Goal: Task Accomplishment & Management: Use online tool/utility

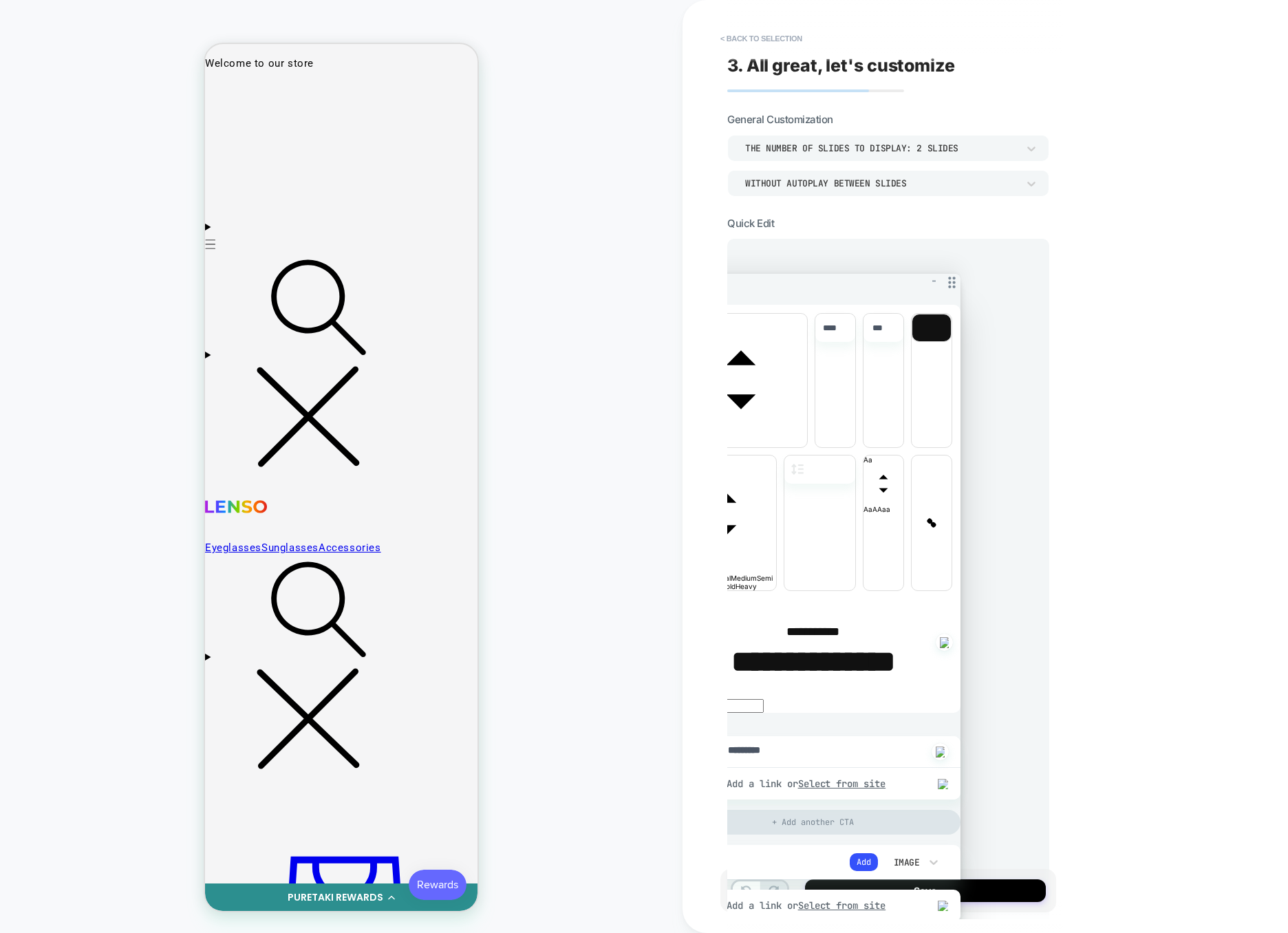
drag, startPoint x: 1028, startPoint y: 278, endPoint x: 956, endPoint y: 282, distance: 72.1
click at [955, 282] on icon at bounding box center [952, 282] width 17 height 17
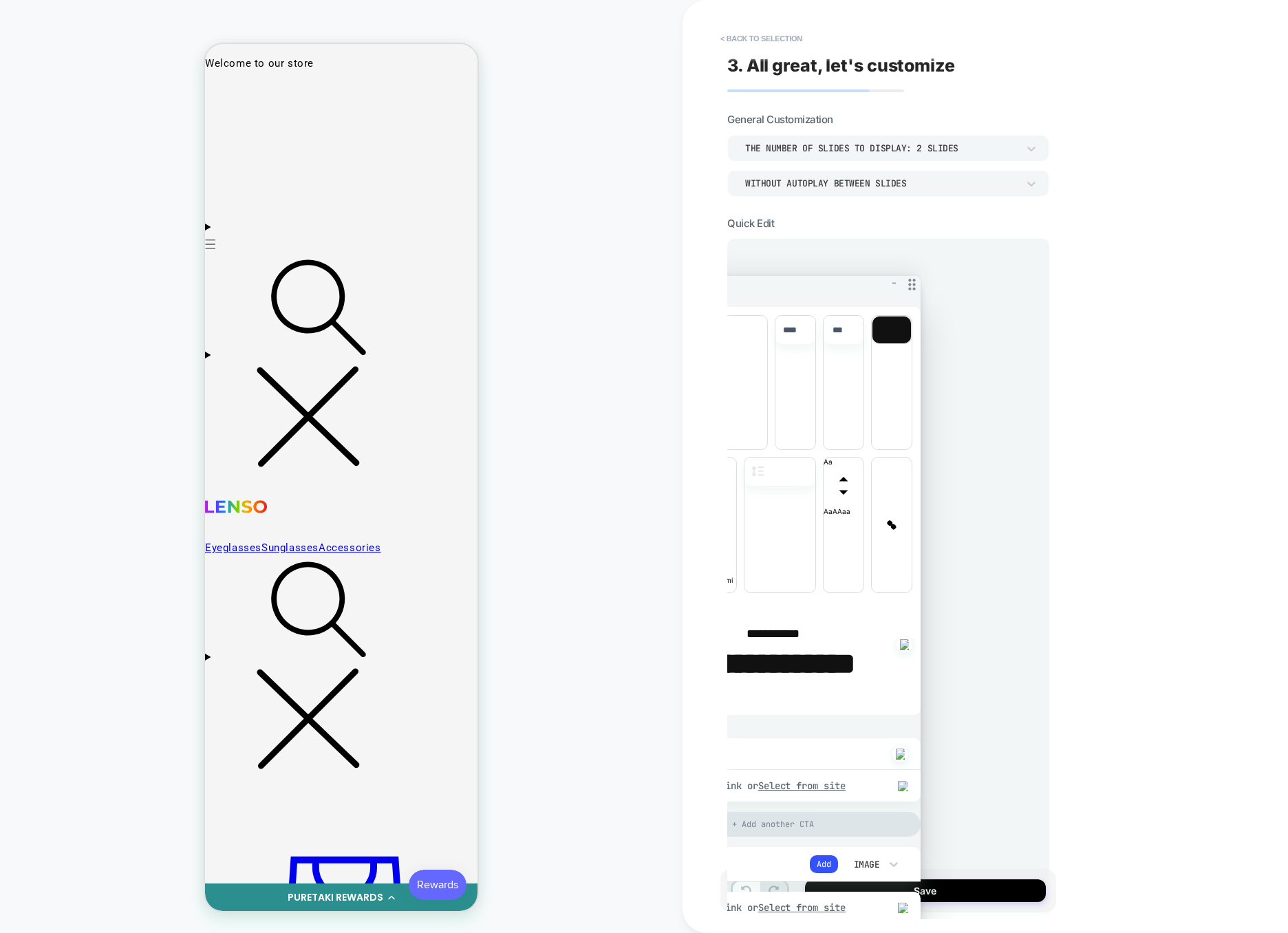
drag, startPoint x: 1028, startPoint y: 275, endPoint x: 922, endPoint y: 282, distance: 106.2
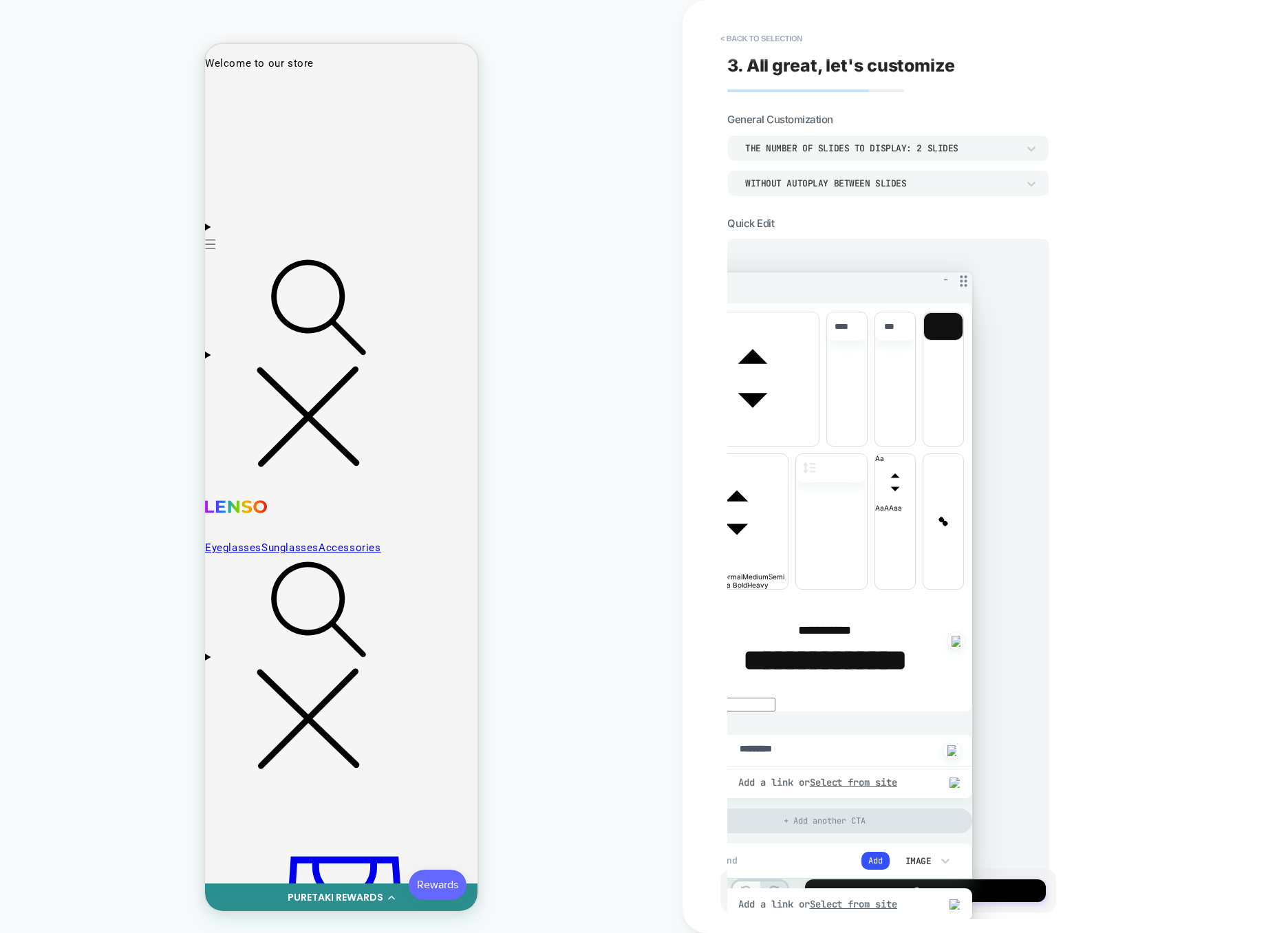
drag, startPoint x: 1025, startPoint y: 278, endPoint x: 962, endPoint y: 281, distance: 63.1
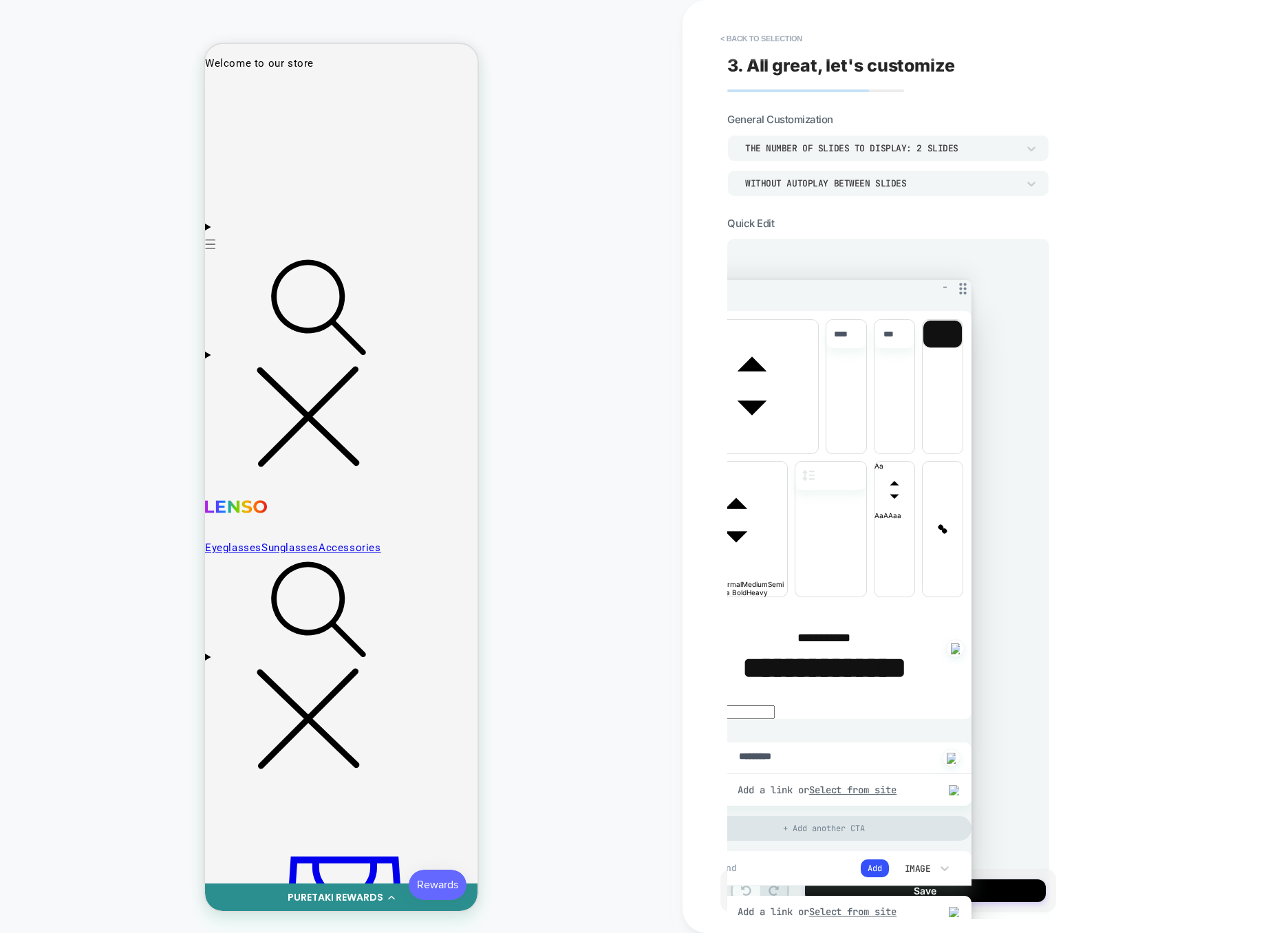
drag, startPoint x: 1029, startPoint y: 273, endPoint x: 966, endPoint y: 286, distance: 64.3
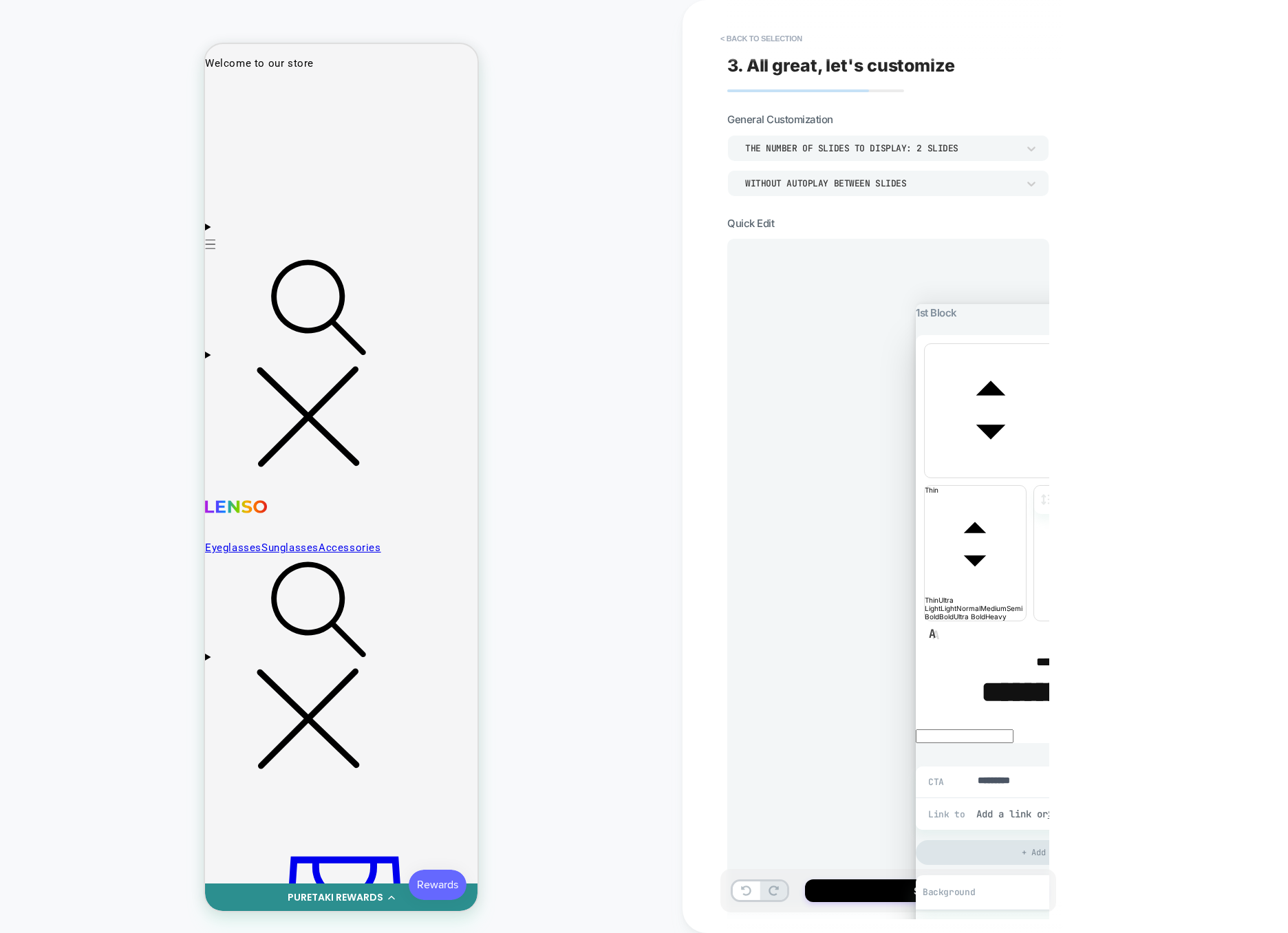
drag, startPoint x: 1023, startPoint y: 270, endPoint x: 1088, endPoint y: 278, distance: 65.5
click at [1088, 278] on div "**********" at bounding box center [985, 466] width 605 height 933
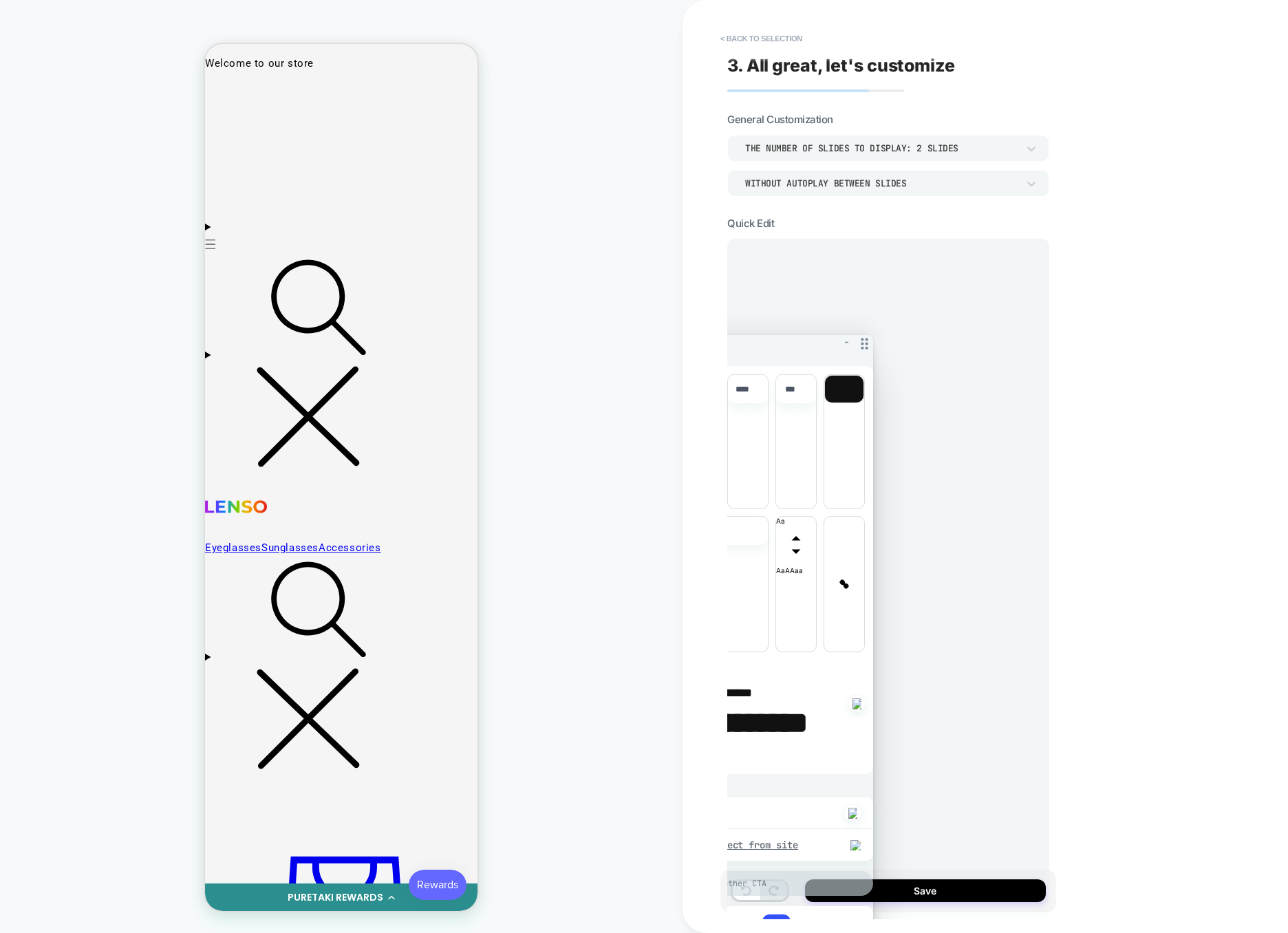
drag, startPoint x: 1026, startPoint y: 273, endPoint x: 865, endPoint y: 339, distance: 174.0
click at [865, 339] on icon at bounding box center [864, 343] width 17 height 17
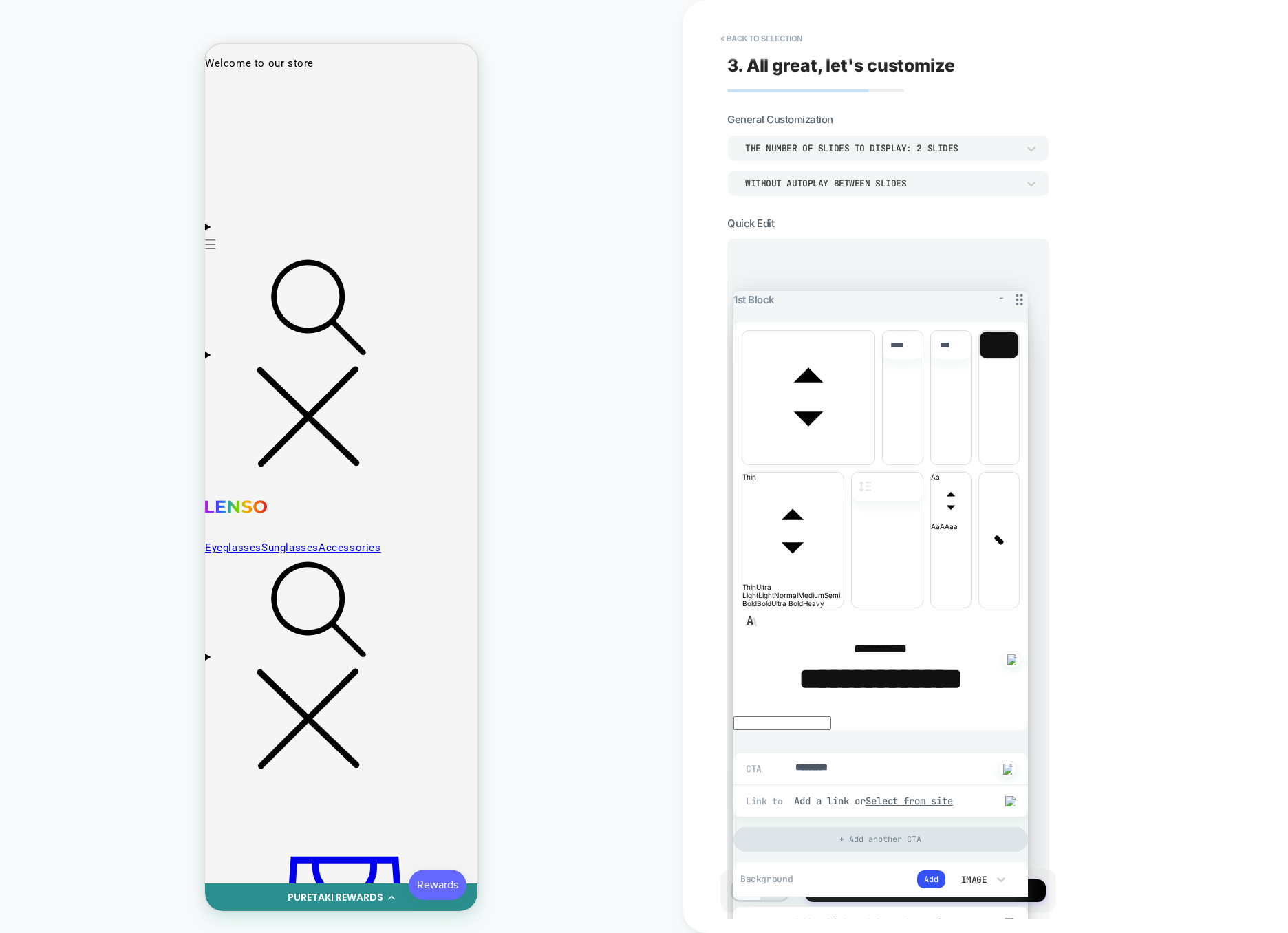
drag, startPoint x: 1024, startPoint y: 278, endPoint x: 1015, endPoint y: 301, distance: 24.7
click at [1015, 301] on icon at bounding box center [1019, 299] width 17 height 17
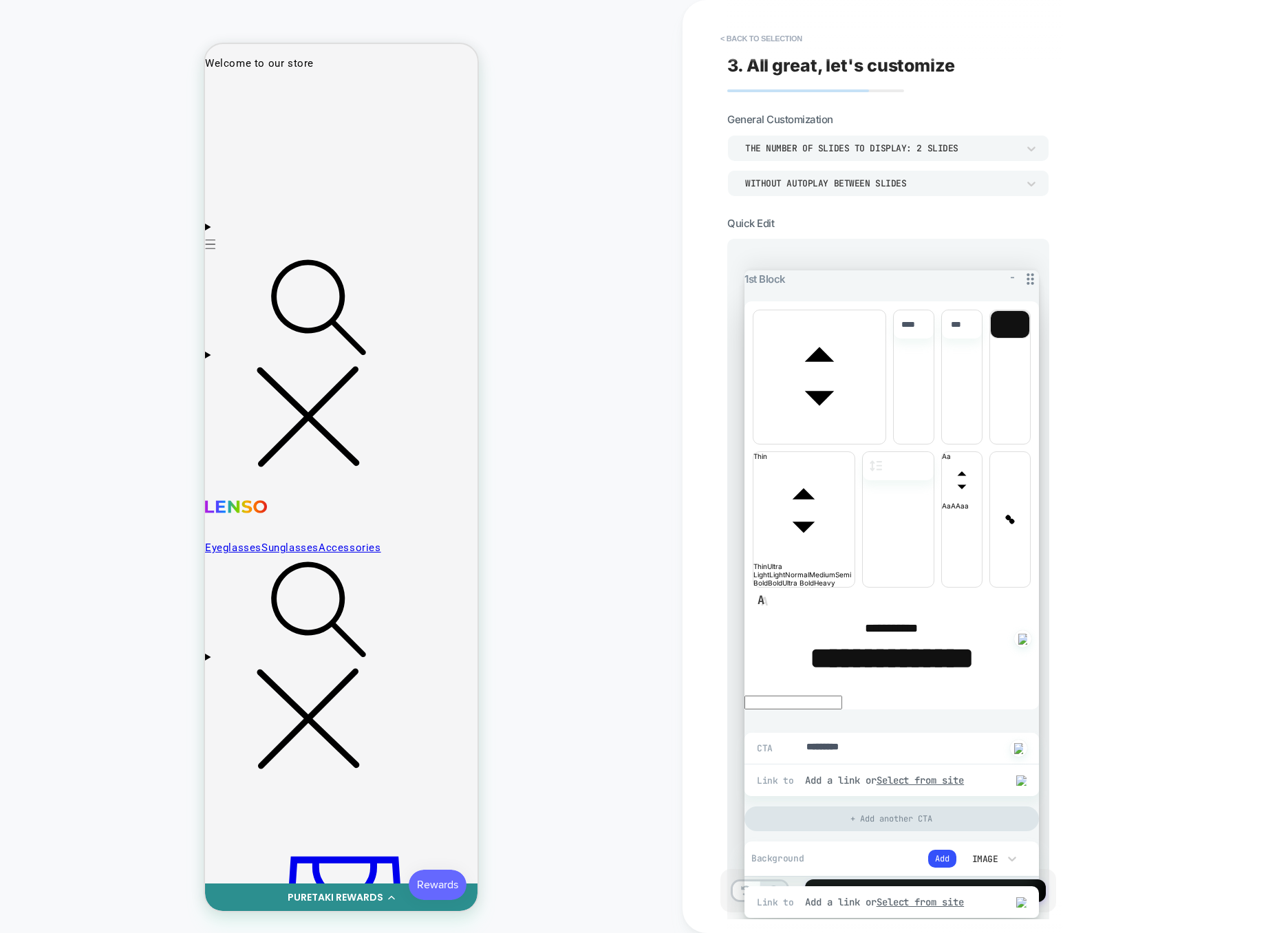
click at [1029, 278] on icon at bounding box center [1030, 278] width 17 height 17
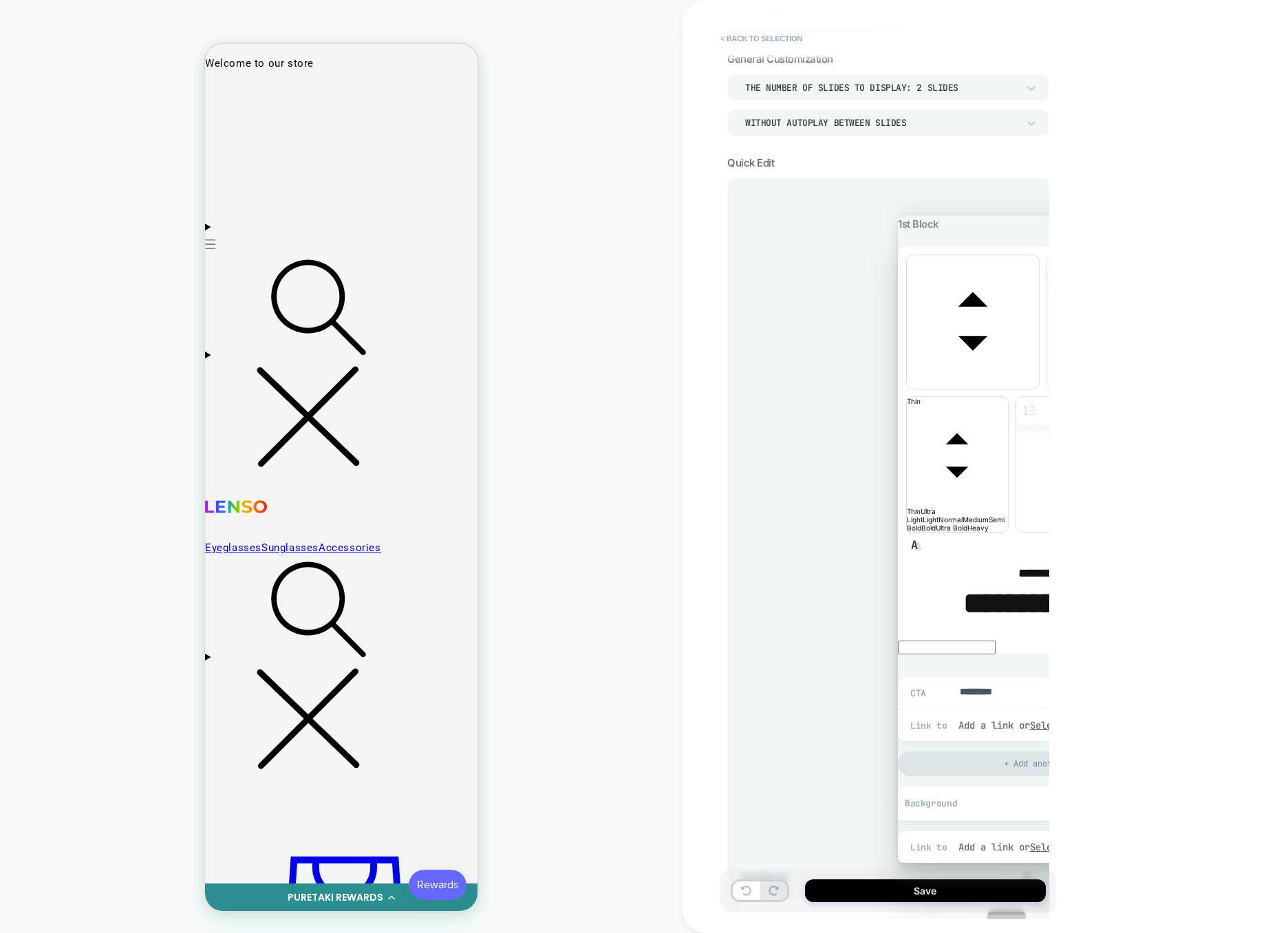
scroll to position [0, 226]
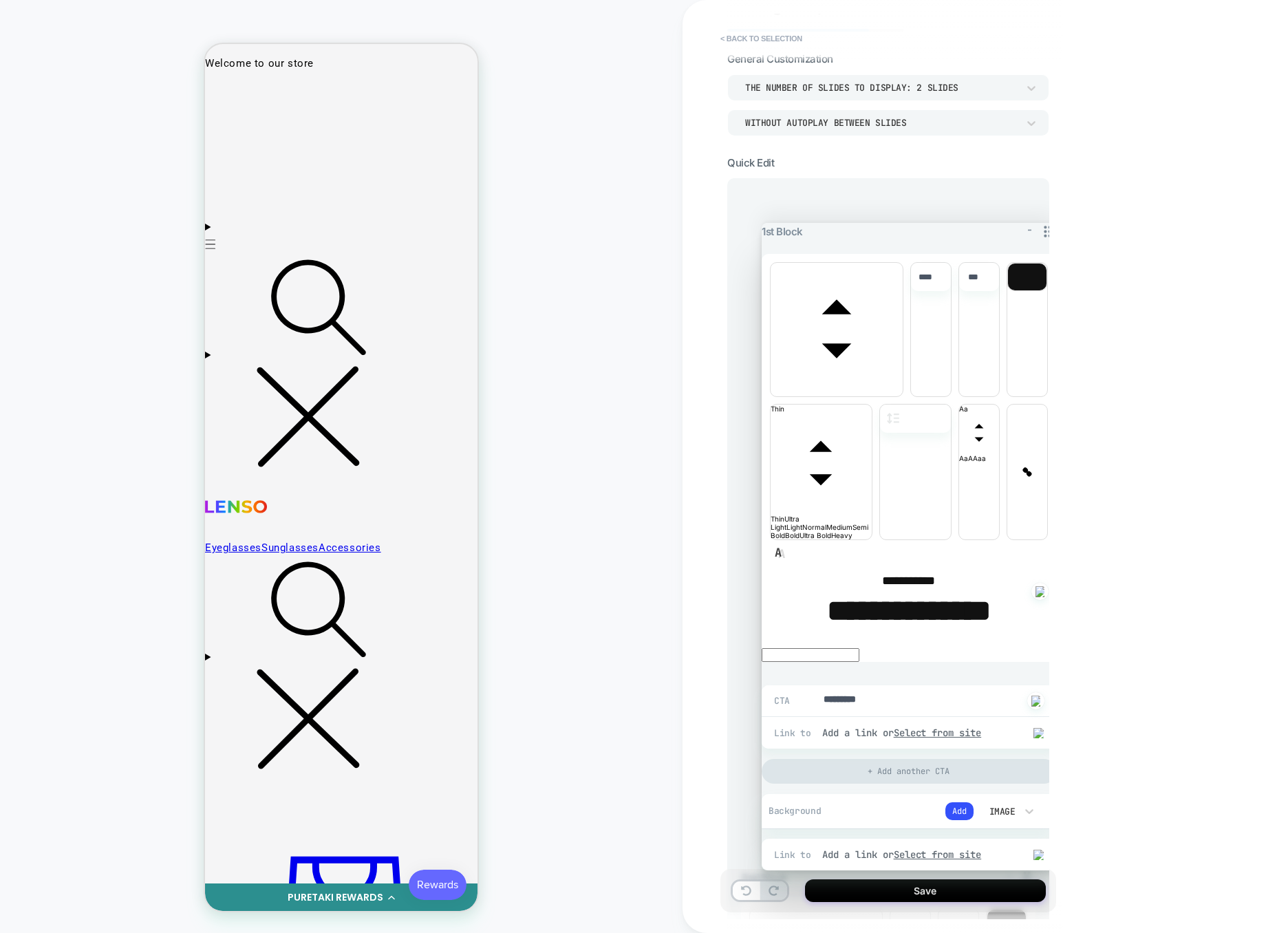
drag, startPoint x: 1015, startPoint y: 214, endPoint x: 812, endPoint y: 228, distance: 203.5
click at [1039, 228] on icon at bounding box center [1047, 231] width 17 height 17
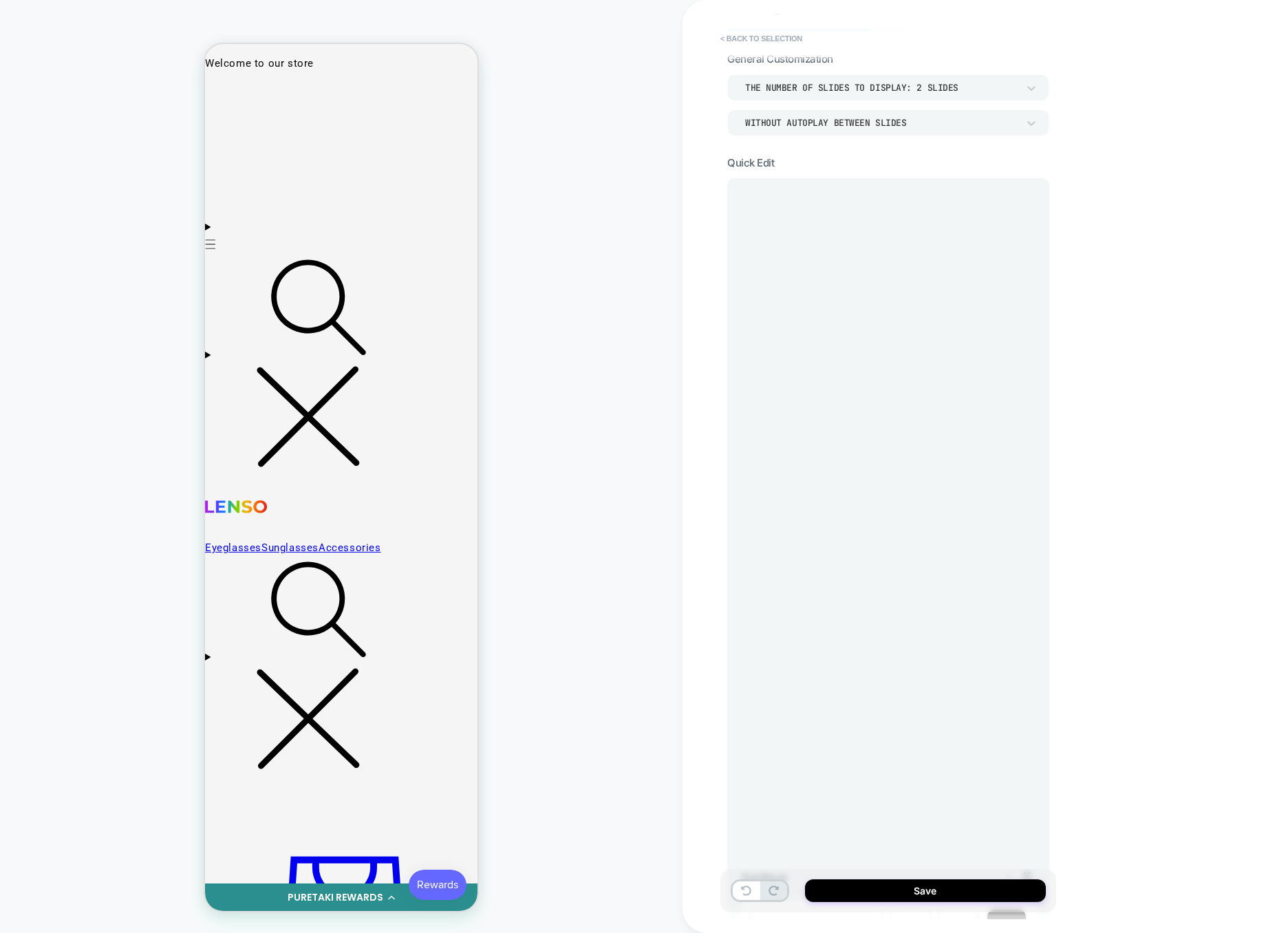
scroll to position [0, 522]
drag, startPoint x: 1030, startPoint y: 216, endPoint x: 871, endPoint y: 225, distance: 159.3
drag, startPoint x: 1026, startPoint y: 210, endPoint x: 881, endPoint y: 226, distance: 145.9
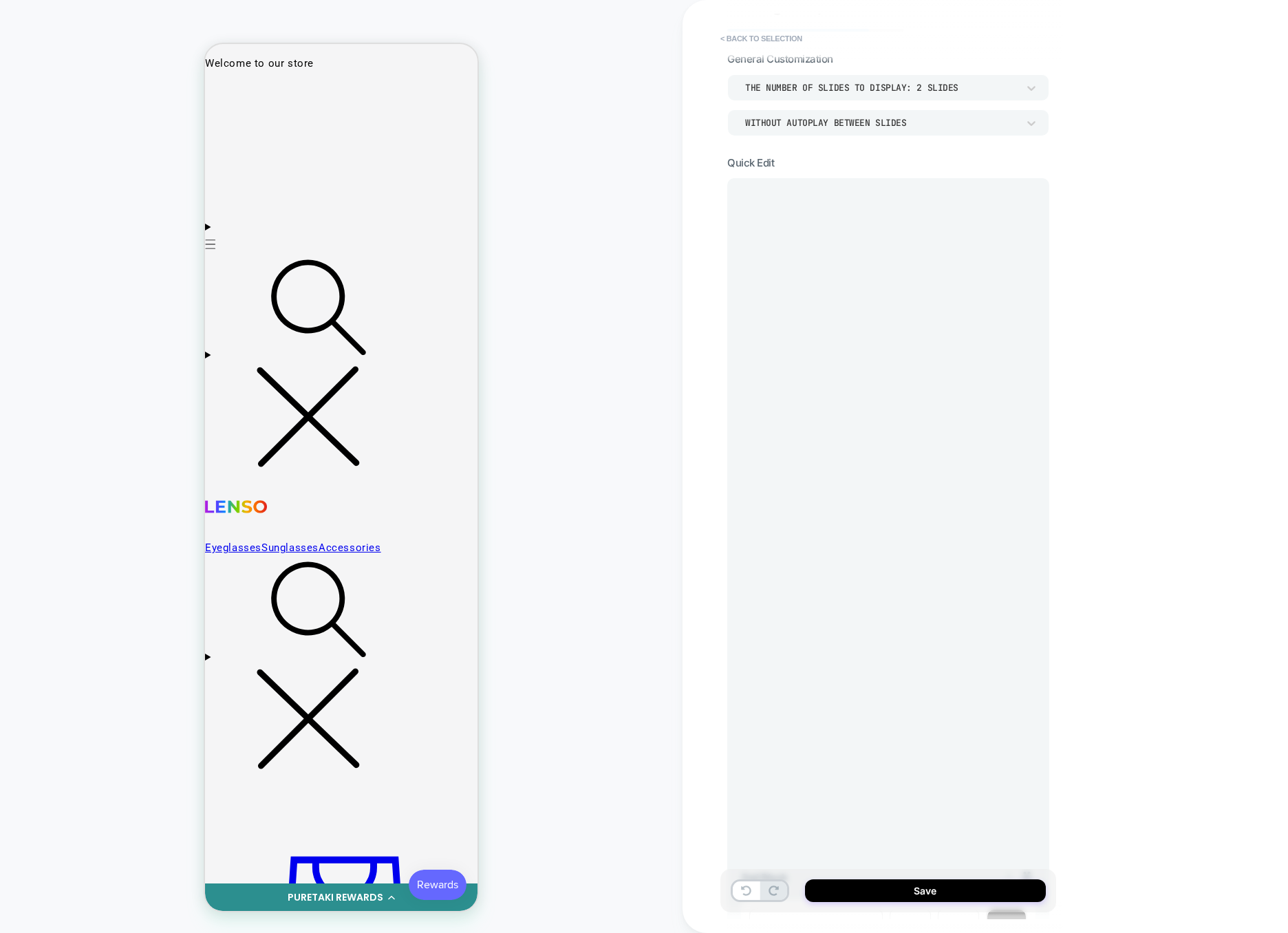
drag, startPoint x: 1027, startPoint y: 213, endPoint x: 899, endPoint y: 218, distance: 128.1
type textarea "*"
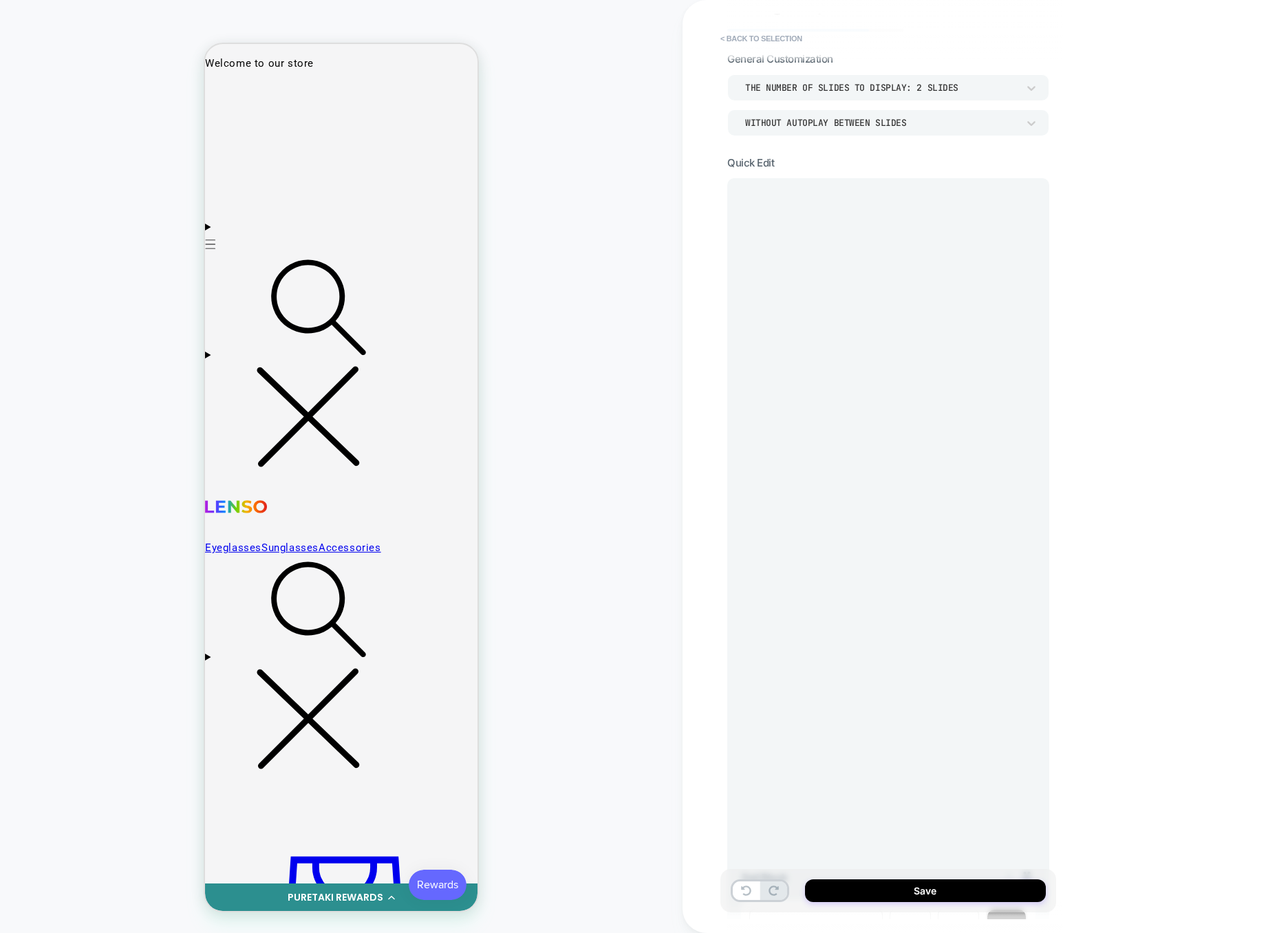
scroll to position [0, 0]
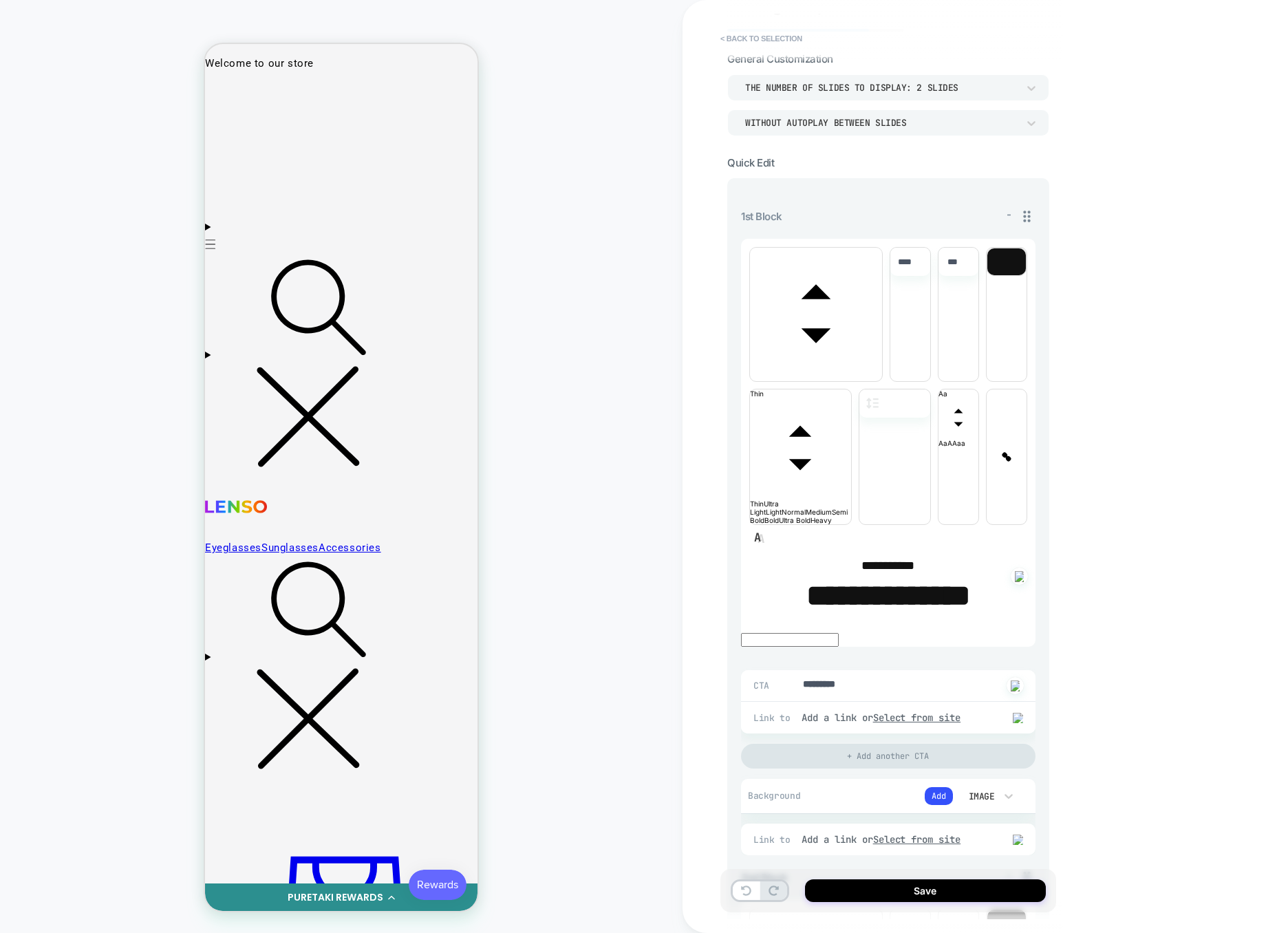
click at [1004, 264] on div at bounding box center [1006, 261] width 39 height 27
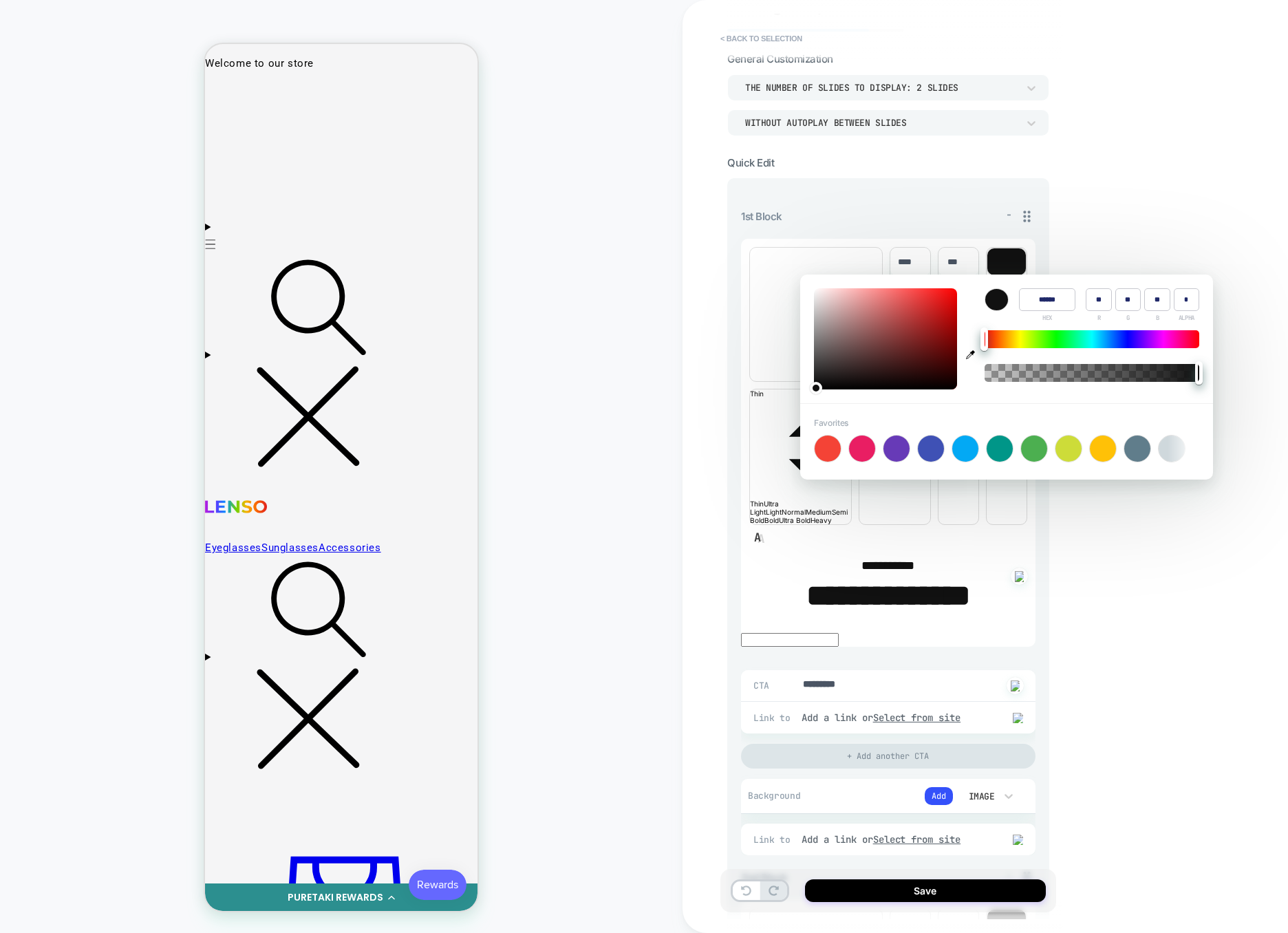
type input "****"
click at [1004, 264] on div at bounding box center [1006, 261] width 39 height 27
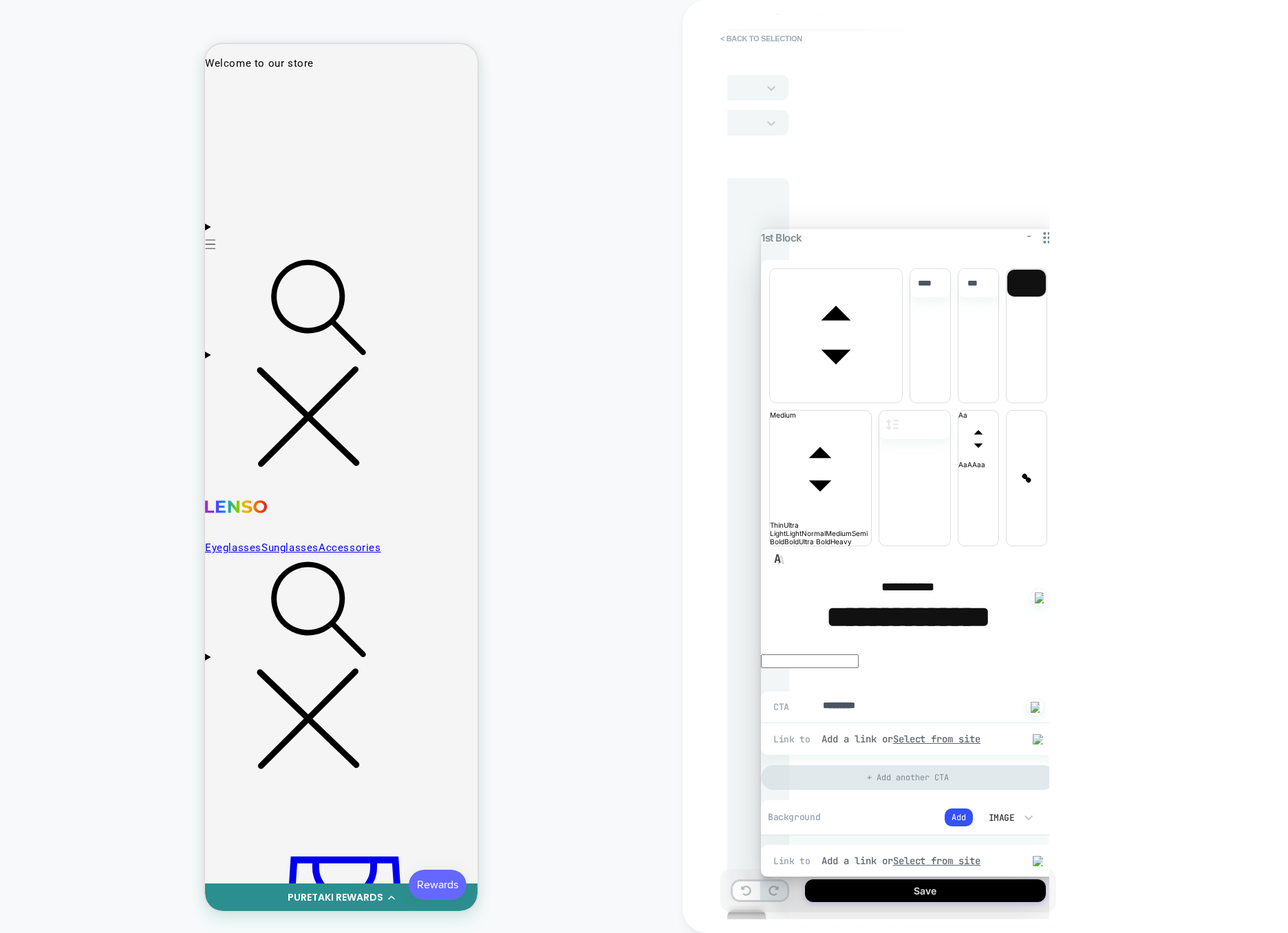
scroll to position [0, 264]
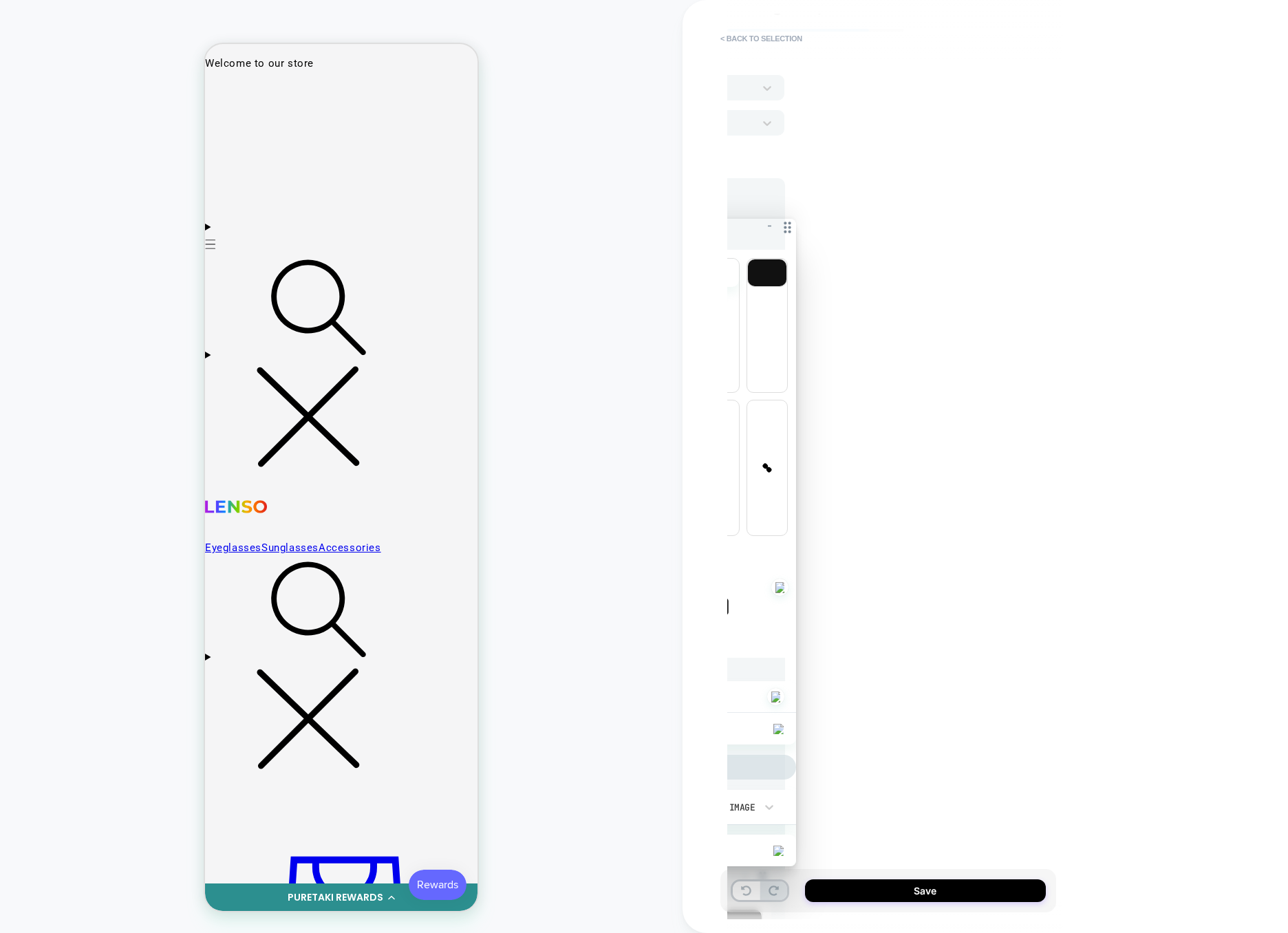
drag, startPoint x: 1028, startPoint y: 213, endPoint x: 789, endPoint y: 222, distance: 239.2
click at [789, 222] on icon at bounding box center [787, 227] width 17 height 17
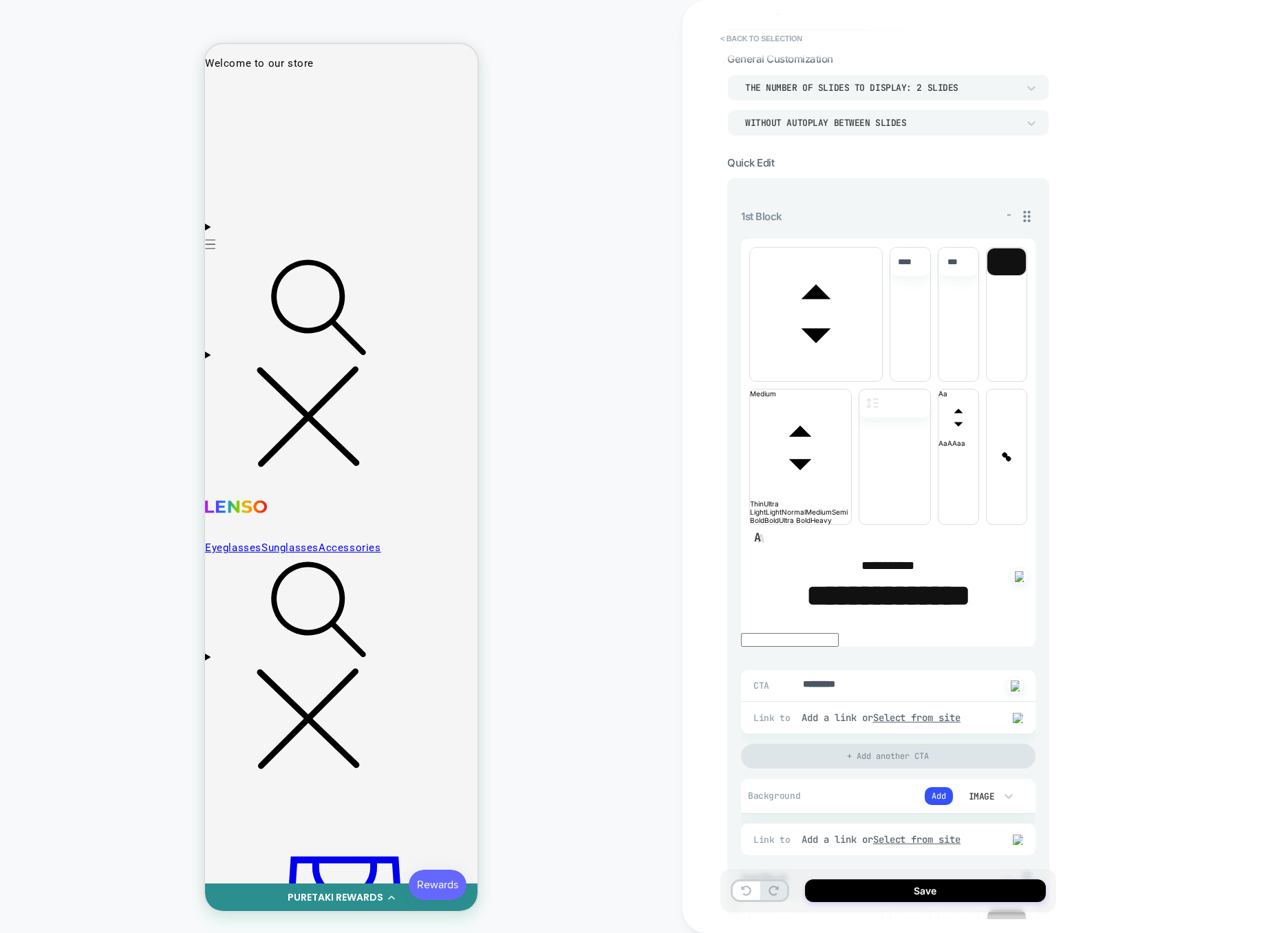
scroll to position [0, 0]
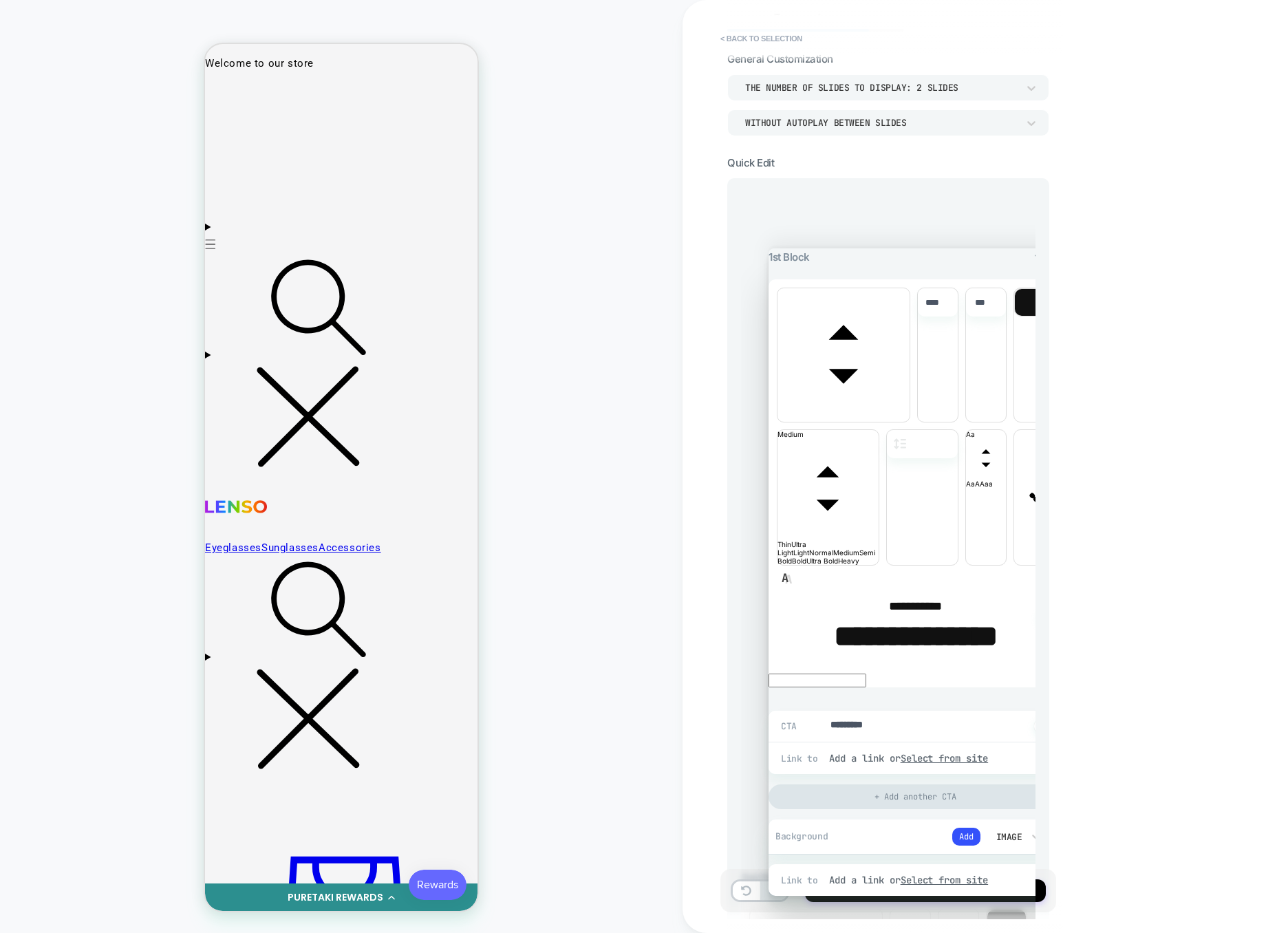
drag, startPoint x: 1022, startPoint y: 212, endPoint x: 1047, endPoint y: 251, distance: 46.3
type textarea "*"
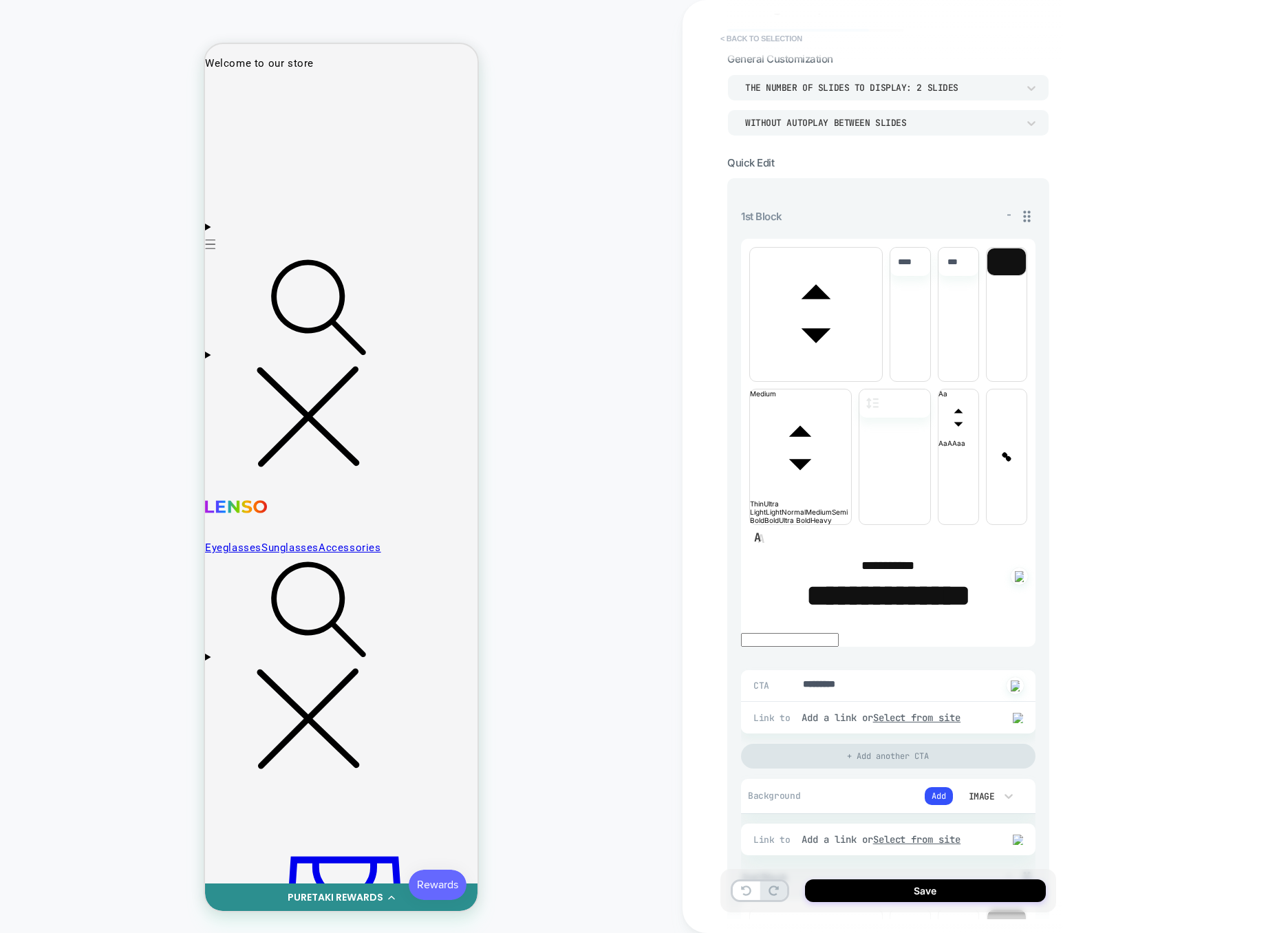
click at [731, 32] on button "< Back to selection" at bounding box center [761, 39] width 95 height 22
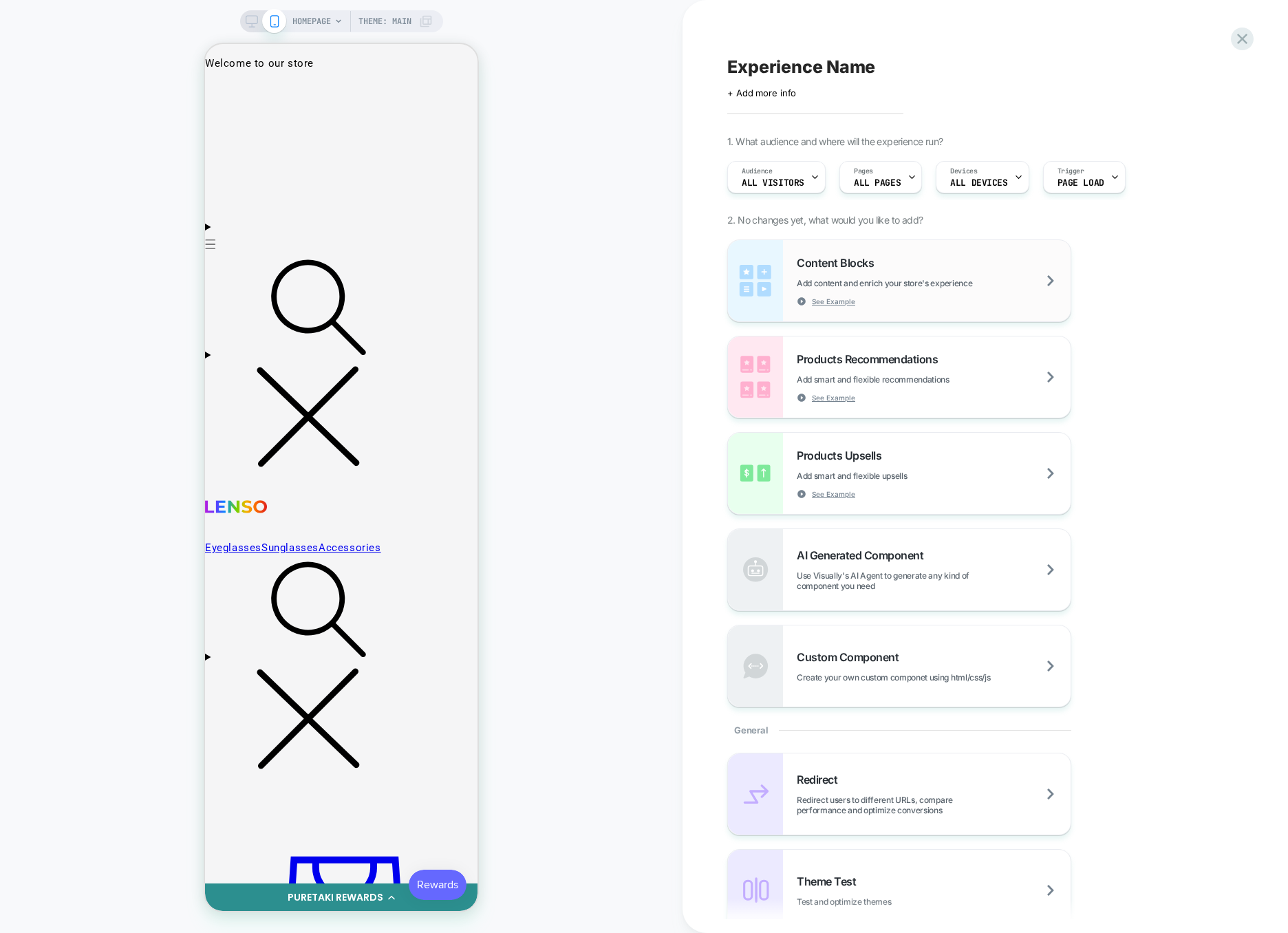
click at [0, 0] on div "Content Blocks Add content and enrich your store's experience See Example" at bounding box center [0, 0] width 0 height 0
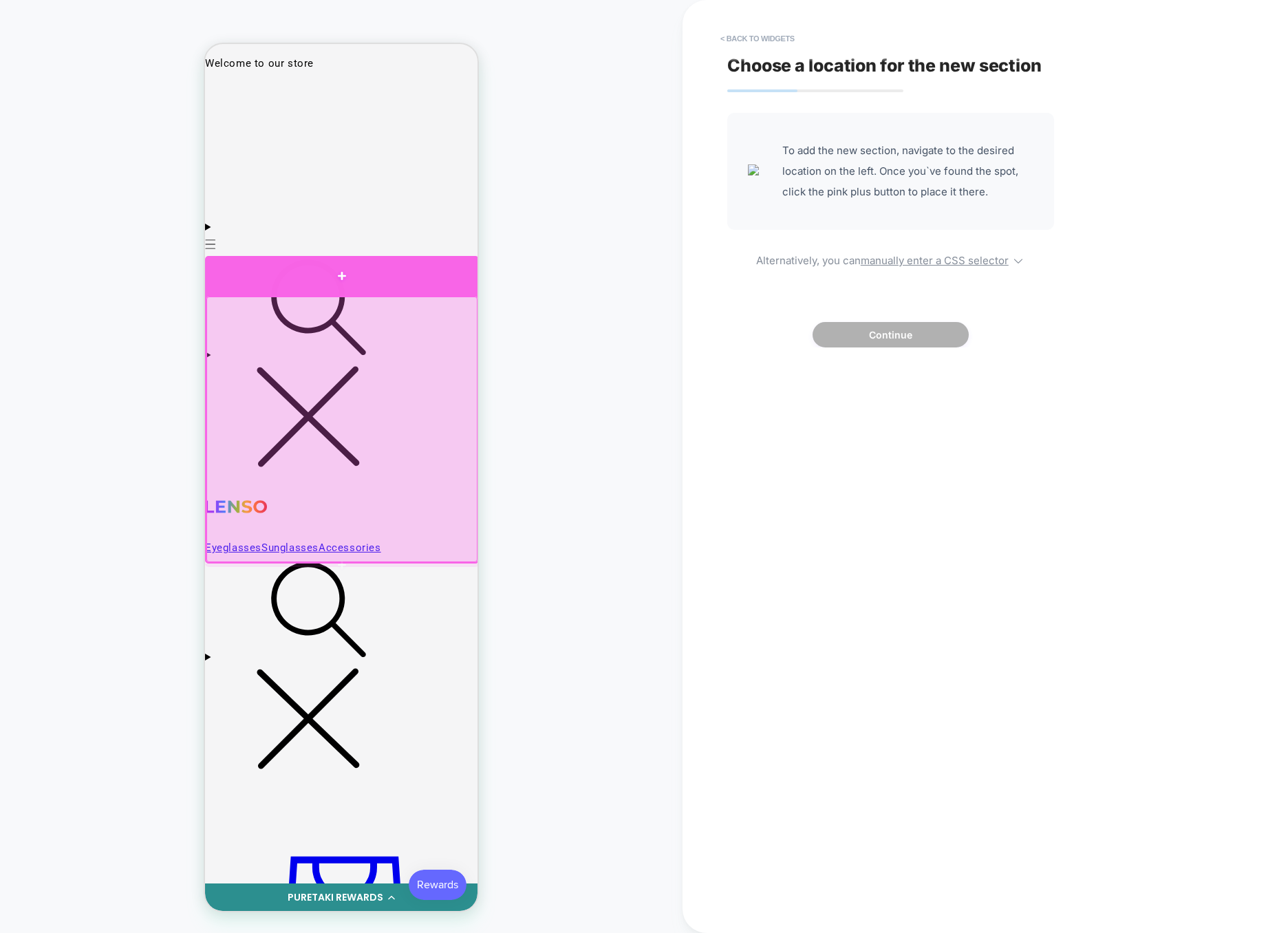
click at [331, 273] on div at bounding box center [342, 276] width 274 height 39
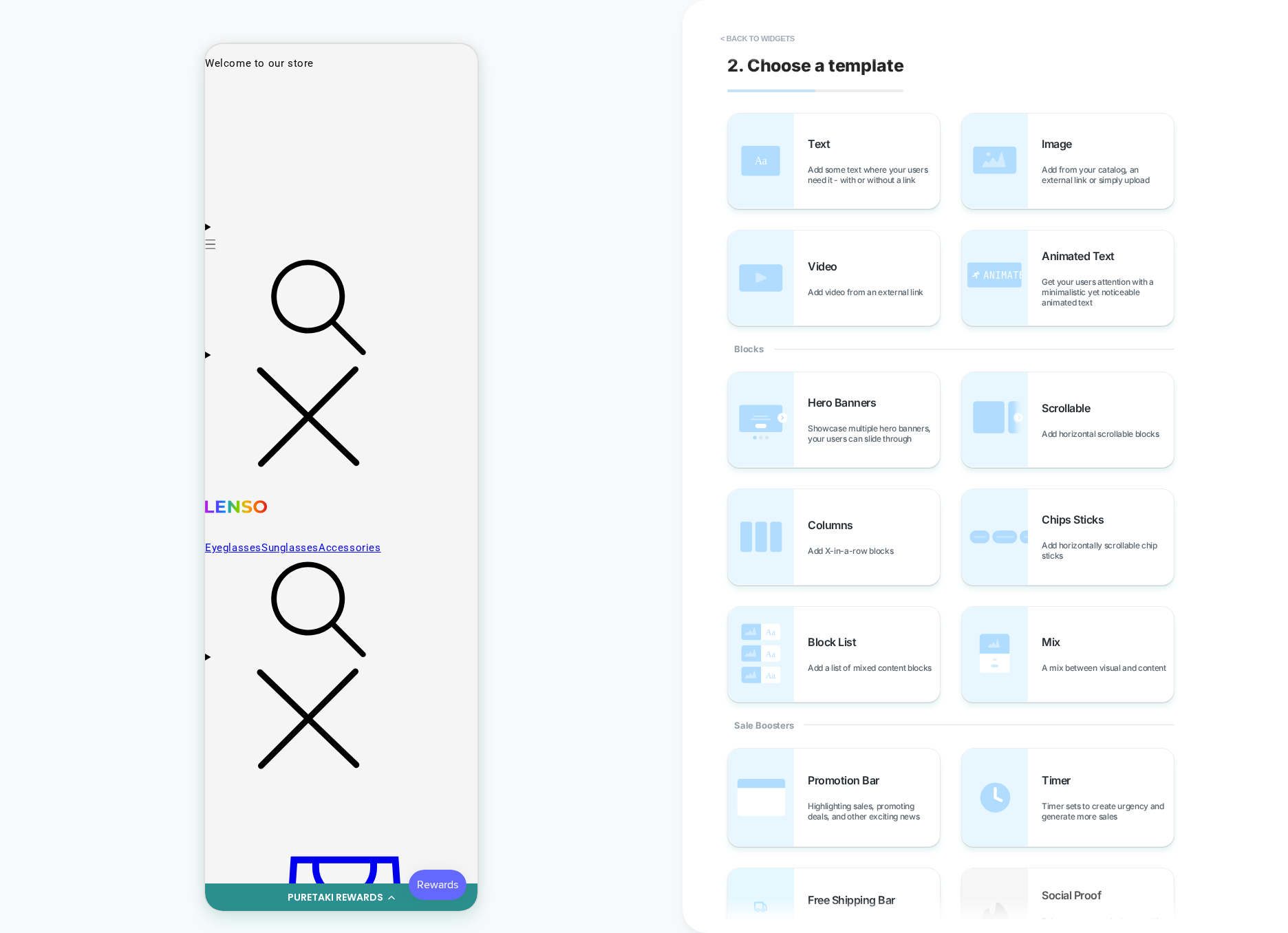
scroll to position [68, 0]
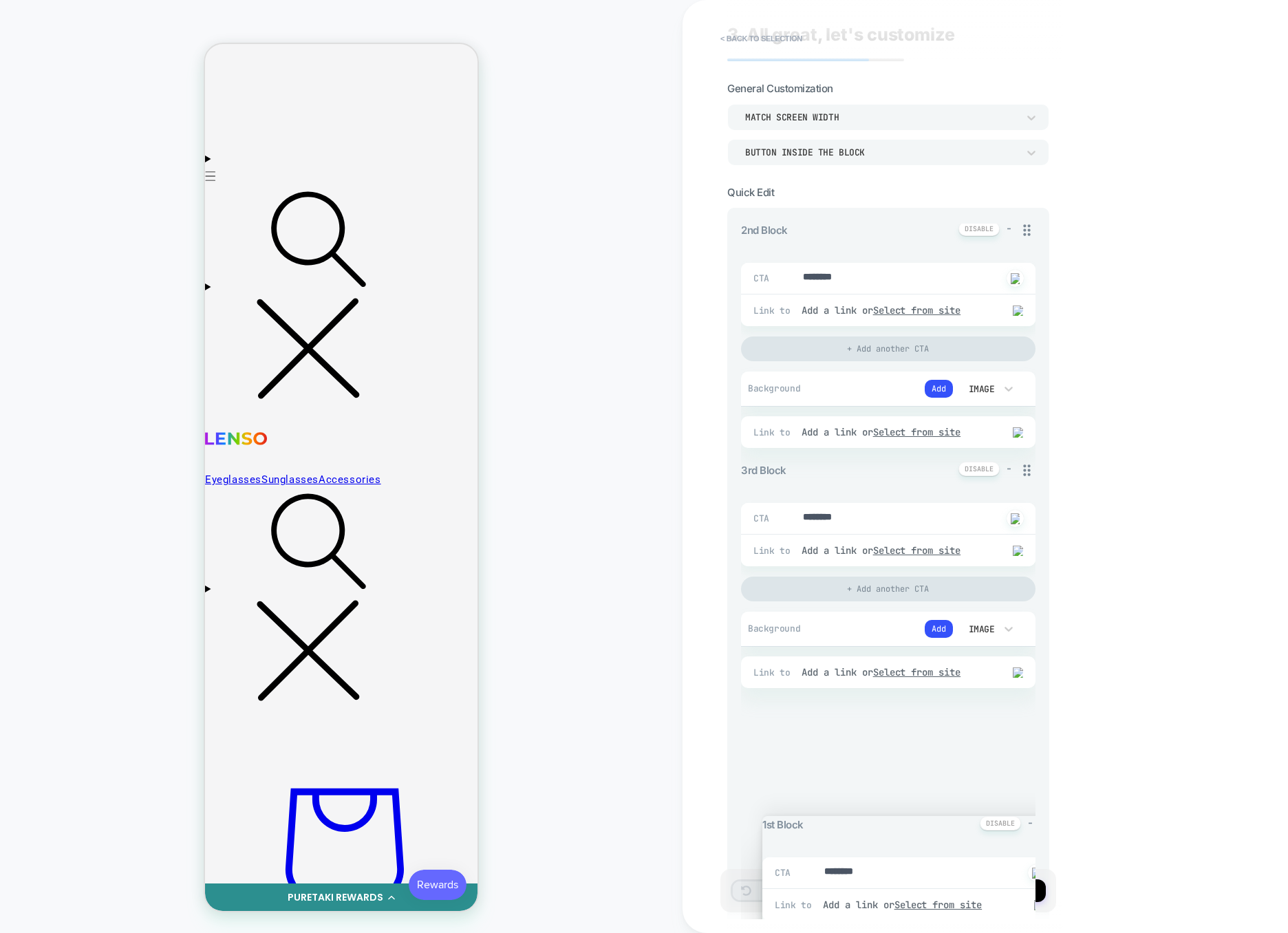
scroll to position [58, 0]
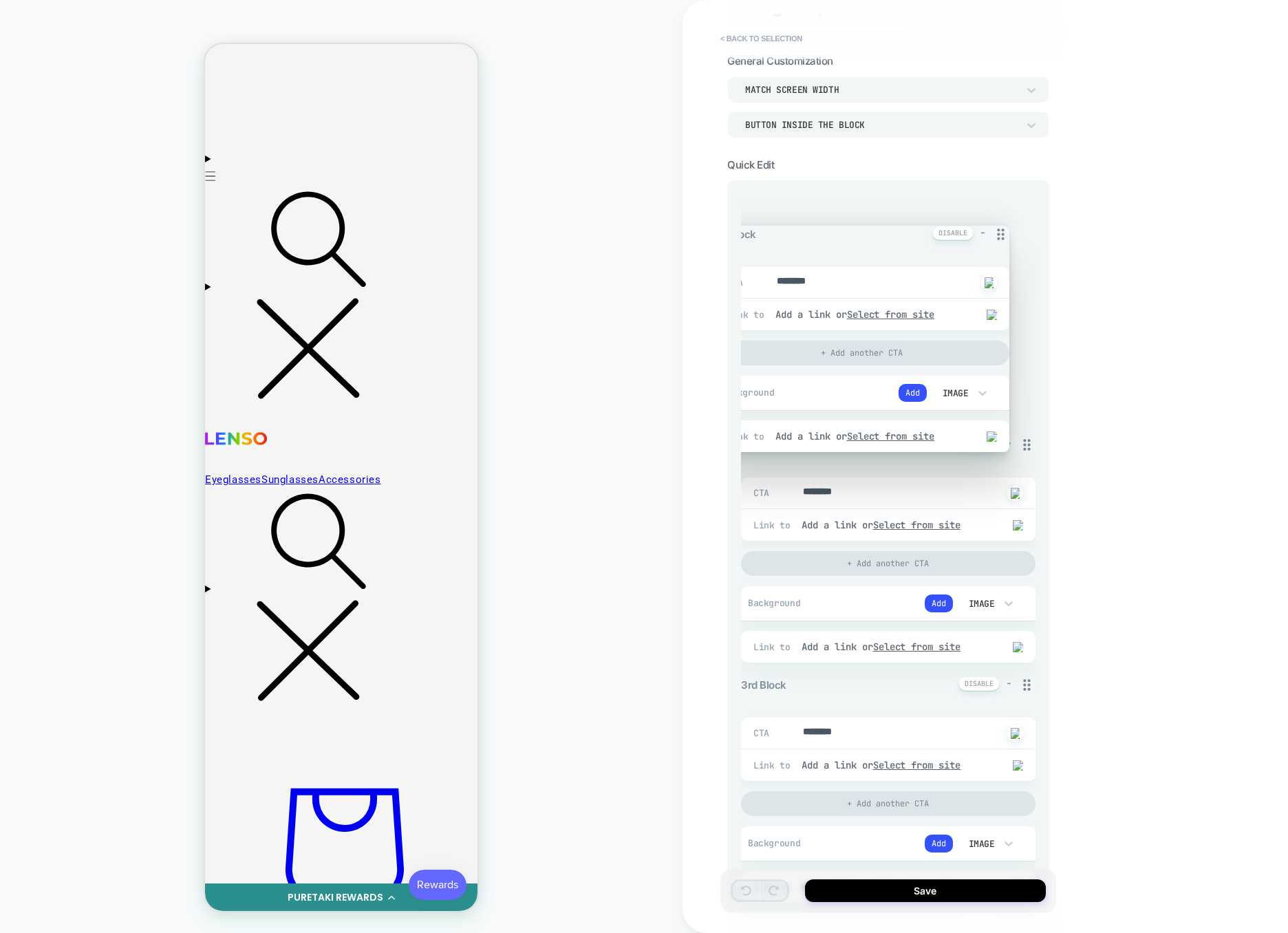
drag, startPoint x: 1031, startPoint y: 260, endPoint x: 1007, endPoint y: 231, distance: 37.6
click at [1007, 231] on icon at bounding box center [1000, 234] width 17 height 17
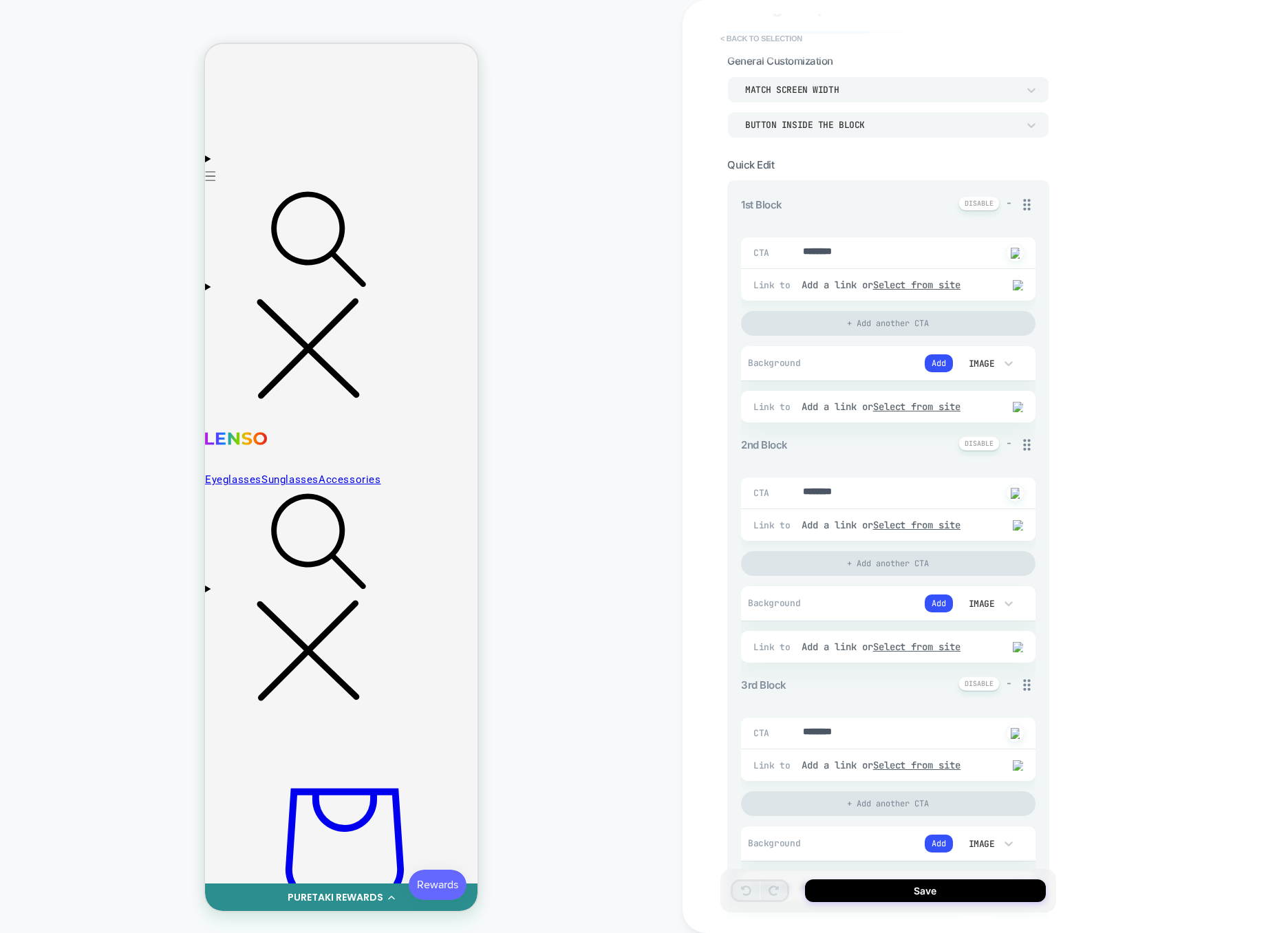
click at [769, 35] on button "< Back to selection" at bounding box center [761, 39] width 95 height 22
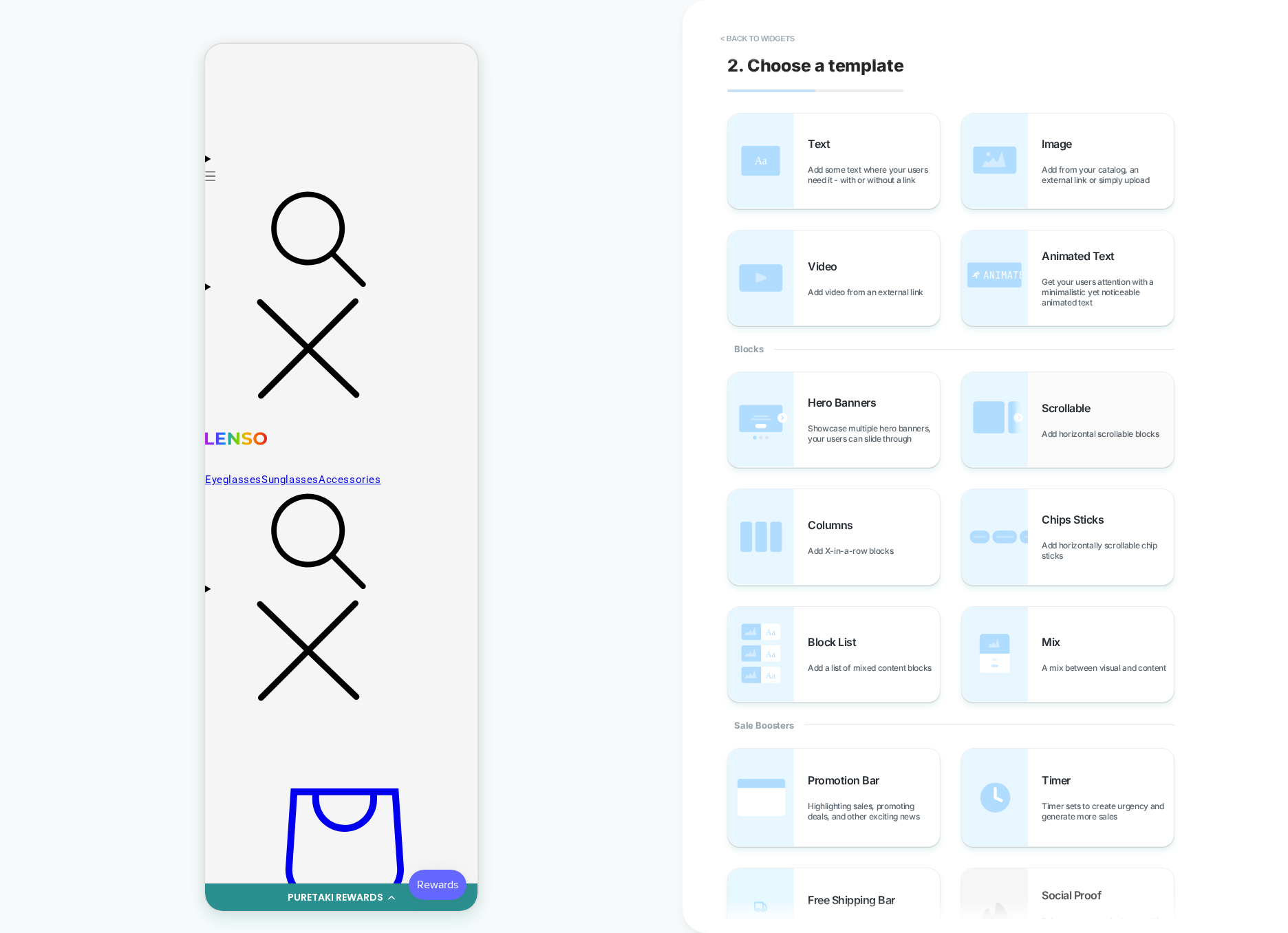
click at [1060, 429] on span "Add horizontal scrollable blocks" at bounding box center [1104, 434] width 125 height 11
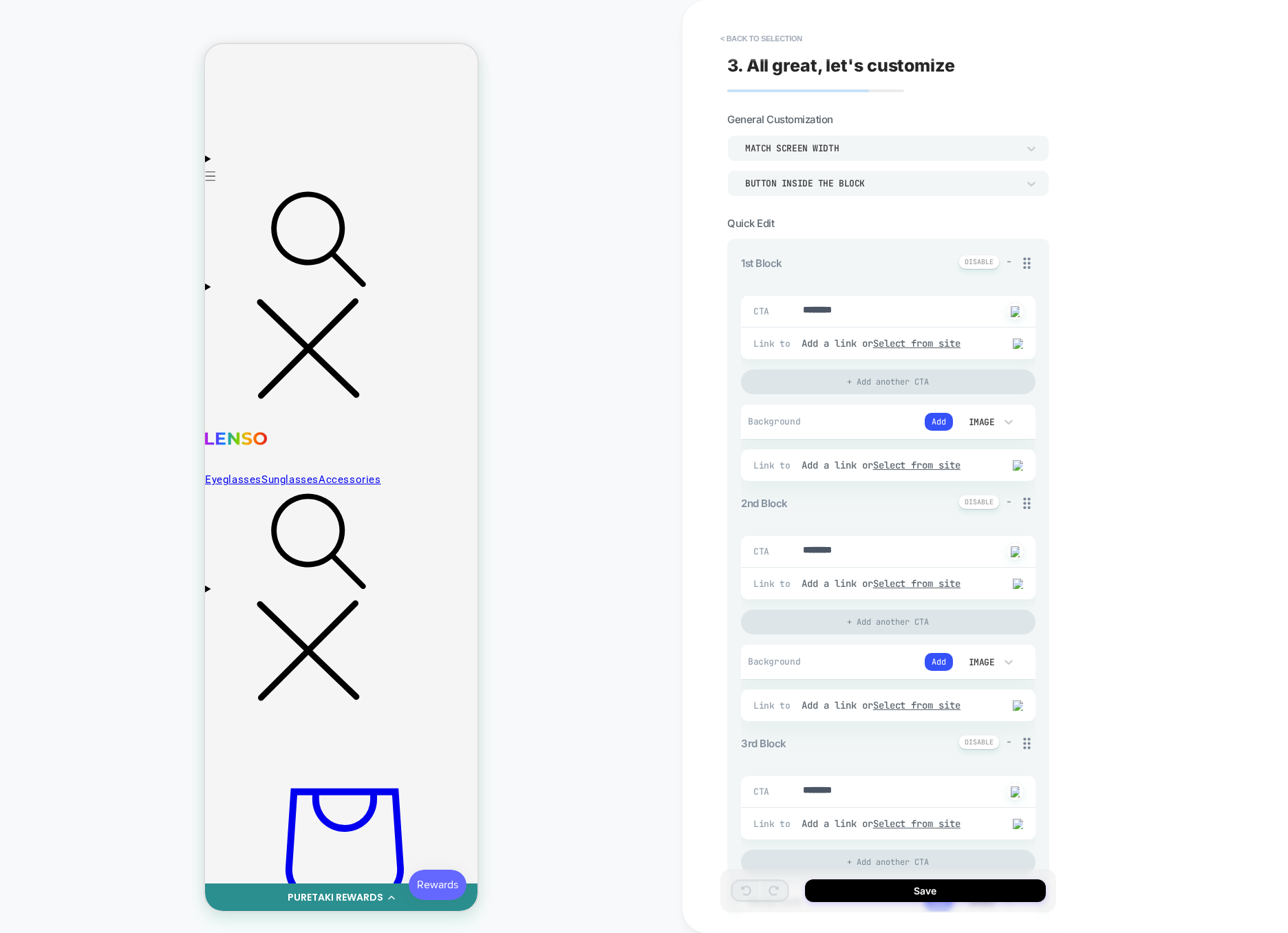
scroll to position [0, 0]
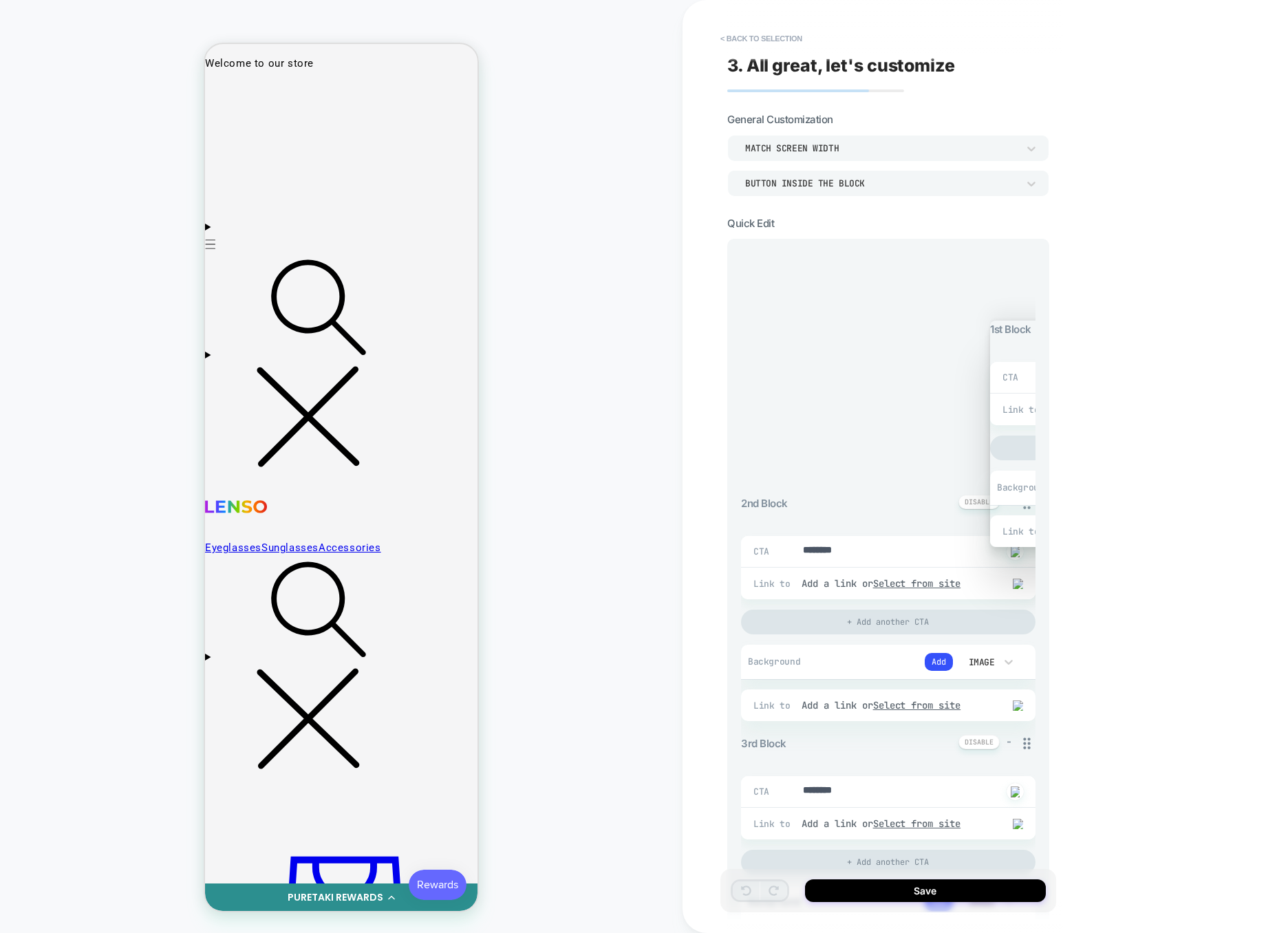
drag, startPoint x: 682, startPoint y: 266, endPoint x: 985, endPoint y: 218, distance: 306.8
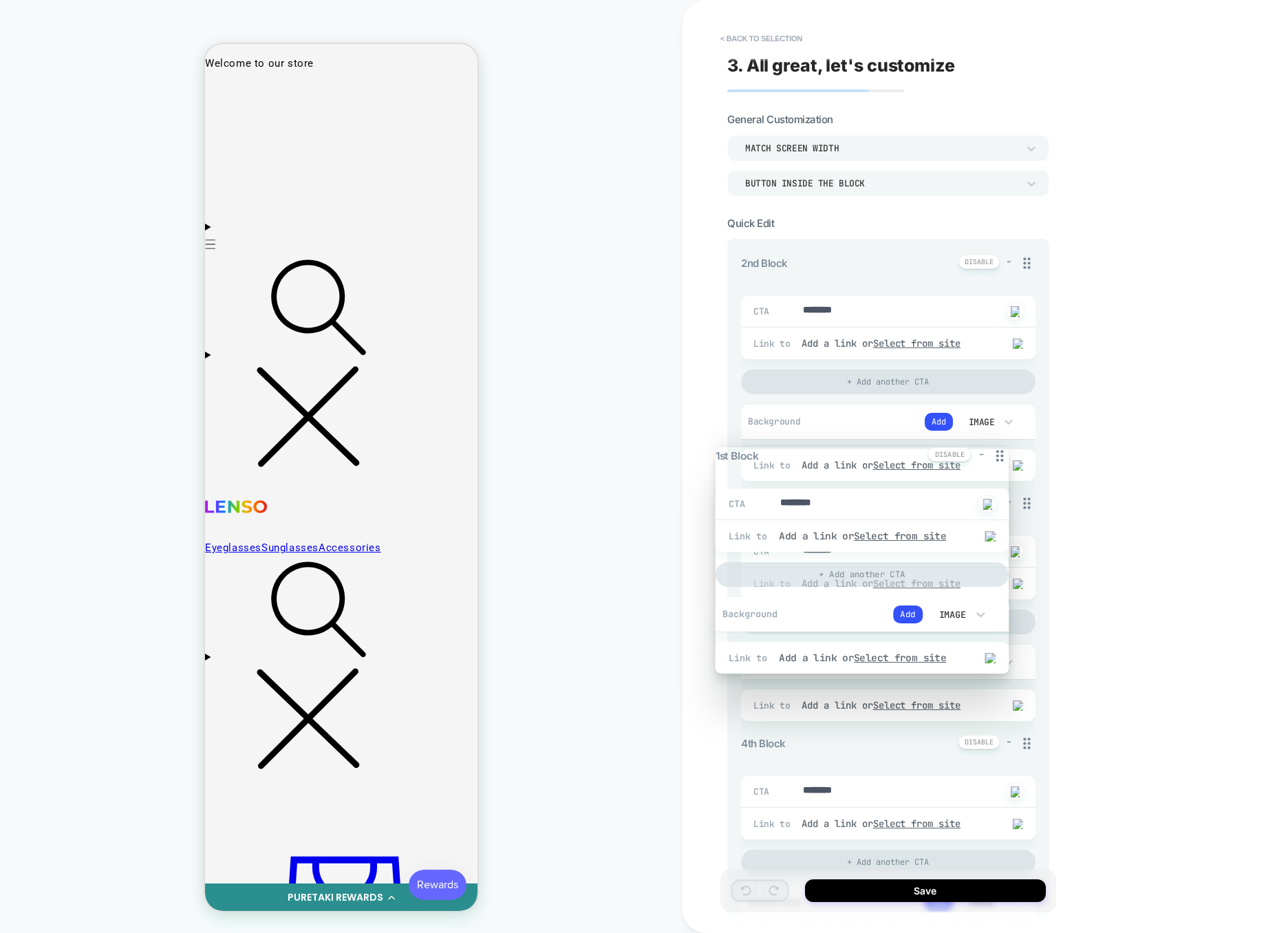
drag, startPoint x: 1025, startPoint y: 260, endPoint x: 1008, endPoint y: 453, distance: 193.7
click at [1008, 453] on icon at bounding box center [1000, 456] width 18 height 17
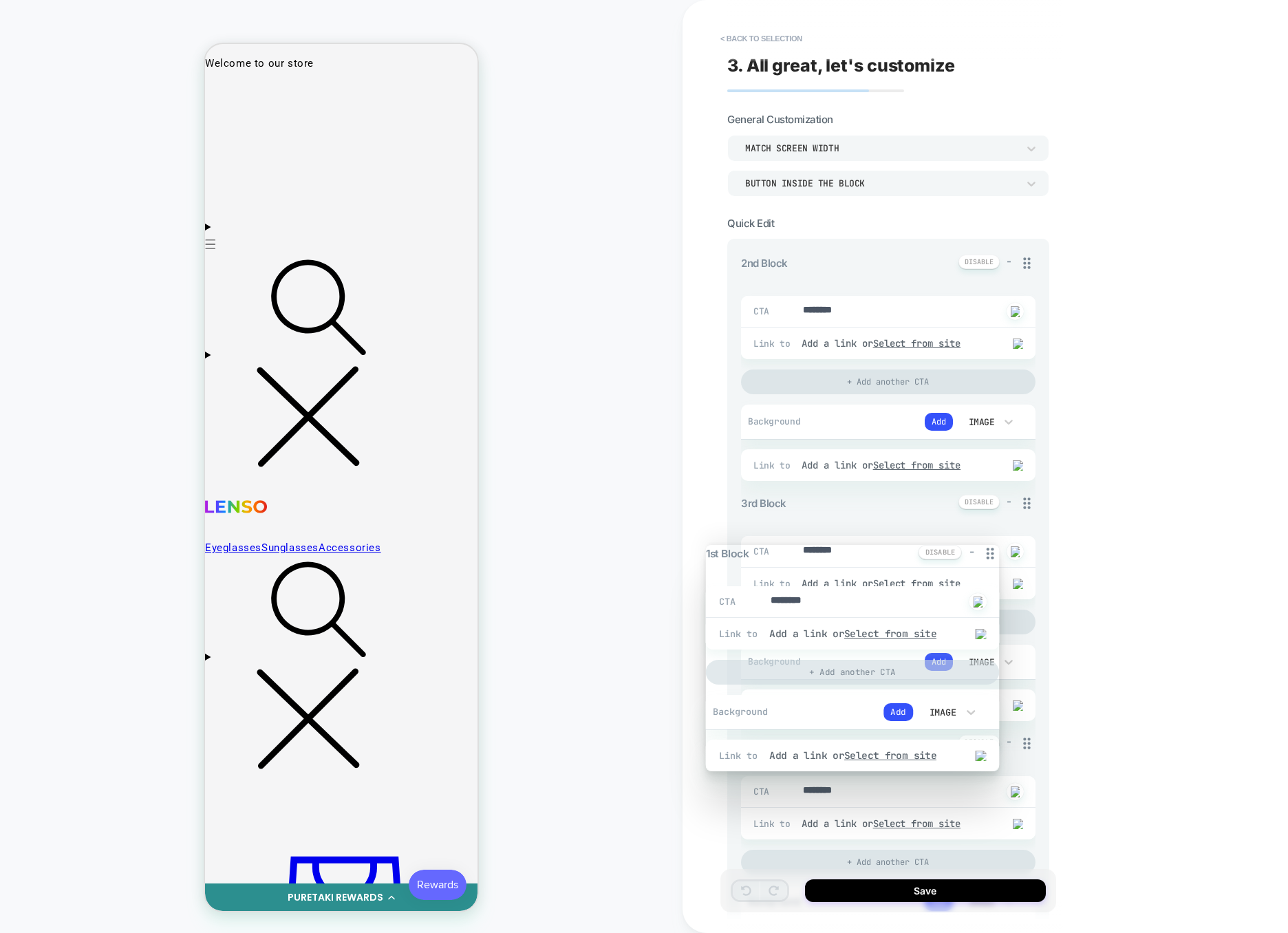
drag, startPoint x: 1027, startPoint y: 265, endPoint x: 998, endPoint y: 568, distance: 304.4
click at [998, 562] on icon at bounding box center [991, 553] width 18 height 17
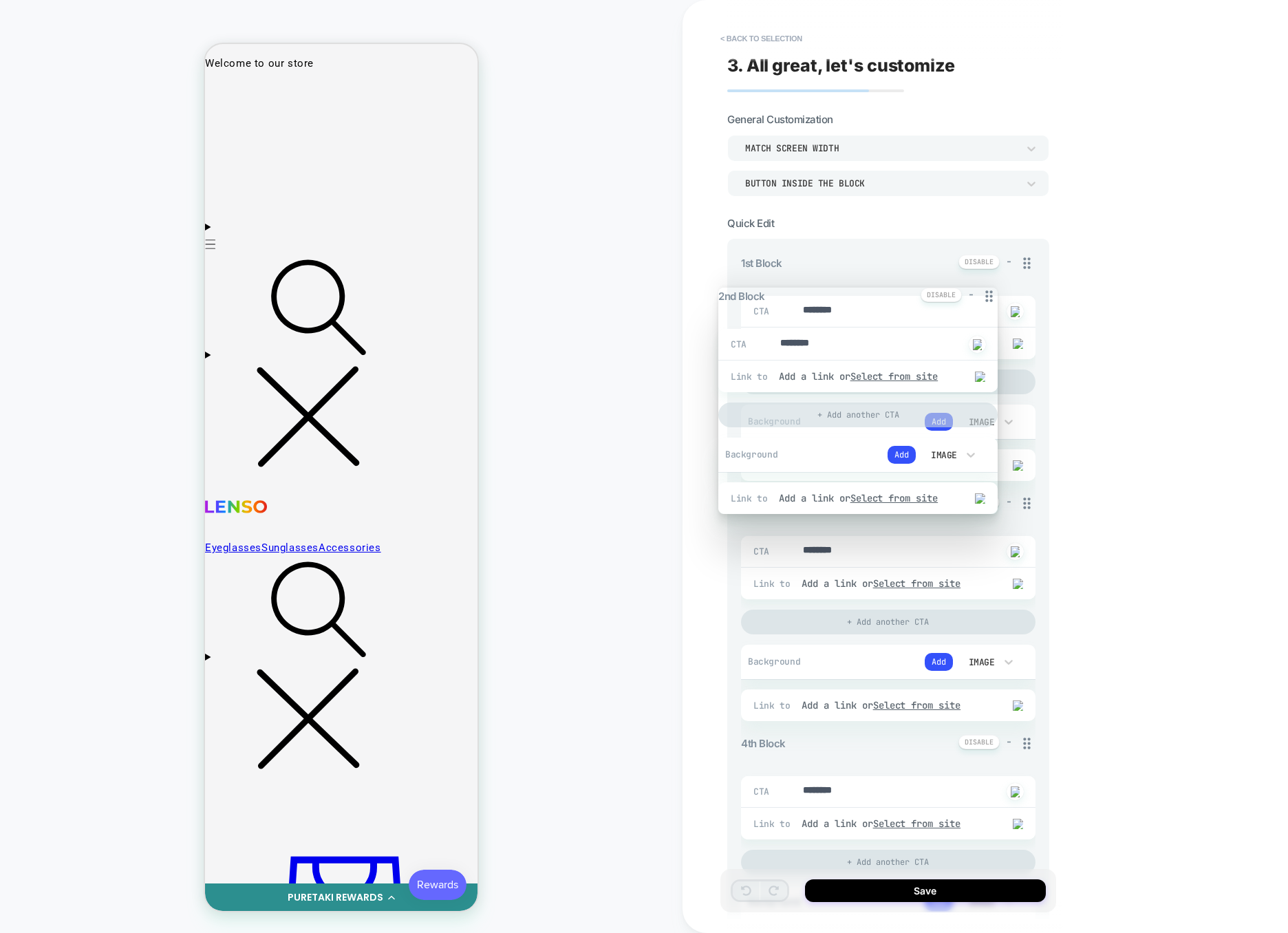
drag, startPoint x: 1027, startPoint y: 512, endPoint x: 1024, endPoint y: 503, distance: 9.5
click at [1024, 504] on div "1st Block - CTA ******** Click to change to alternative text Link to Add a link…" at bounding box center [888, 804] width 295 height 1099
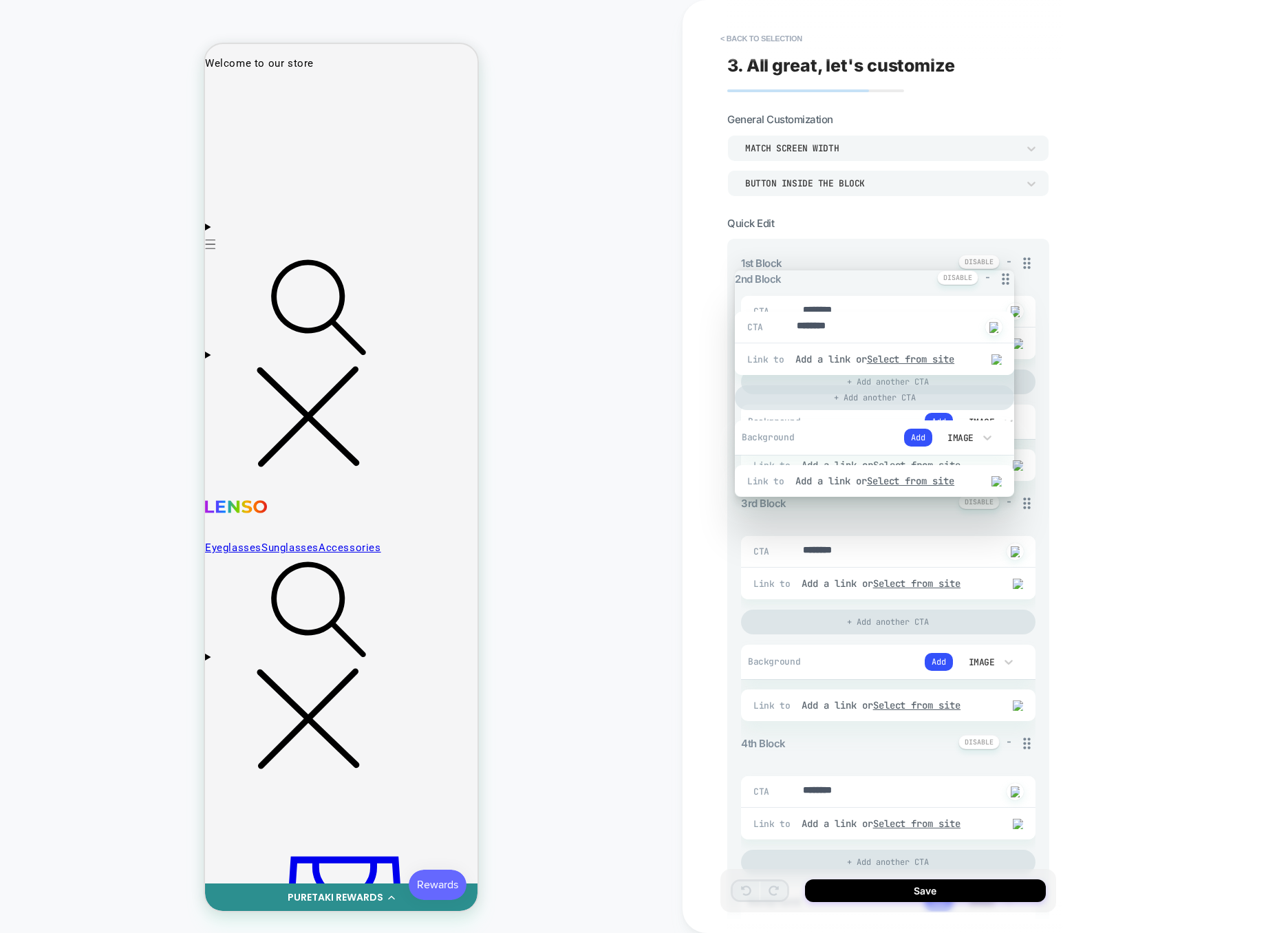
drag, startPoint x: 1026, startPoint y: 465, endPoint x: 1023, endPoint y: 519, distance: 54.1
click at [1023, 520] on div "1st Block - CTA ******** Click to change to alternative text Link to Add a link…" at bounding box center [888, 804] width 295 height 1099
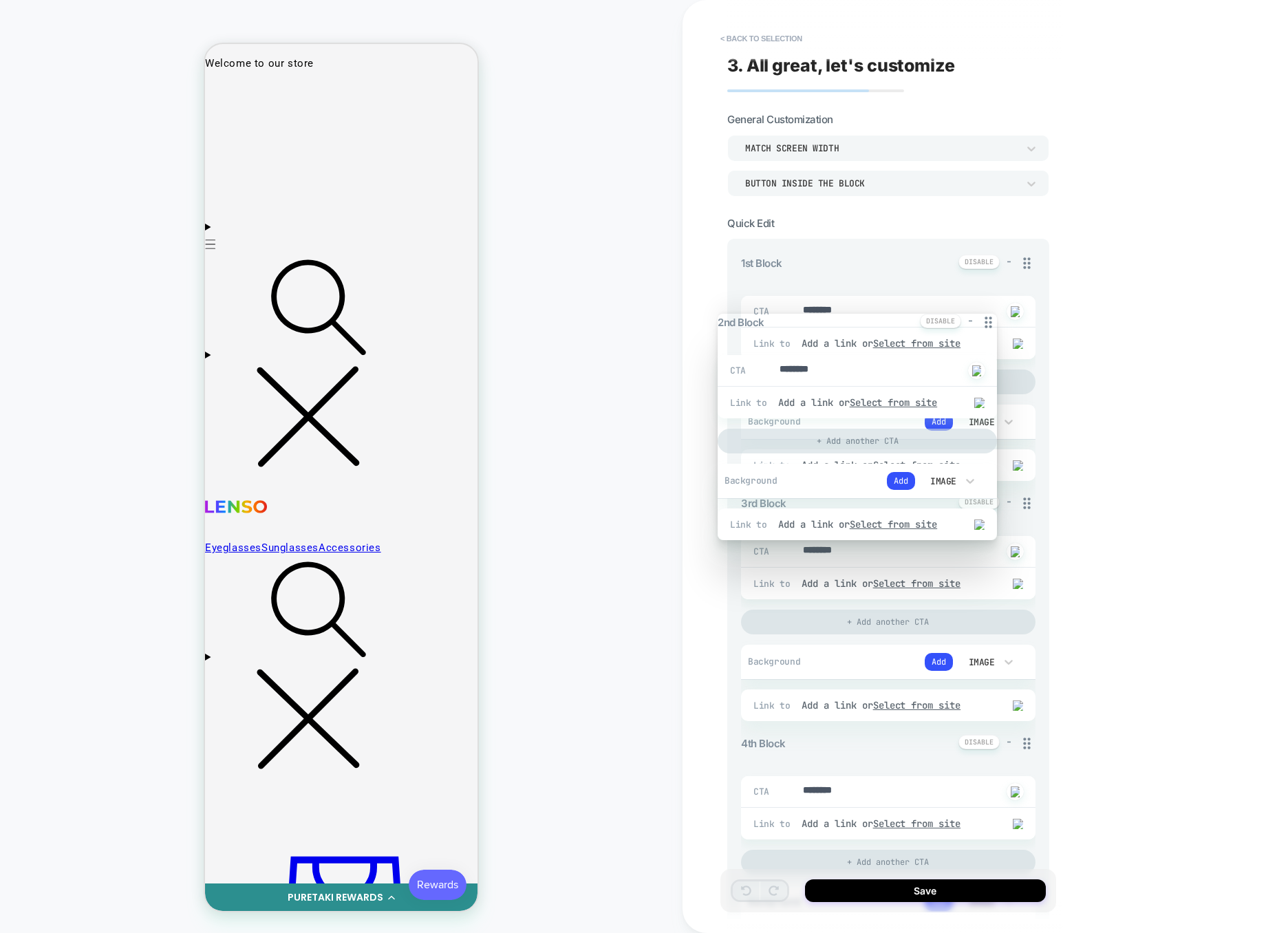
drag, startPoint x: 1026, startPoint y: 503, endPoint x: 1003, endPoint y: 559, distance: 60.5
click at [1003, 561] on div "1st Block - CTA ******** Click to change to alternative text Link to Add a link…" at bounding box center [888, 804] width 295 height 1099
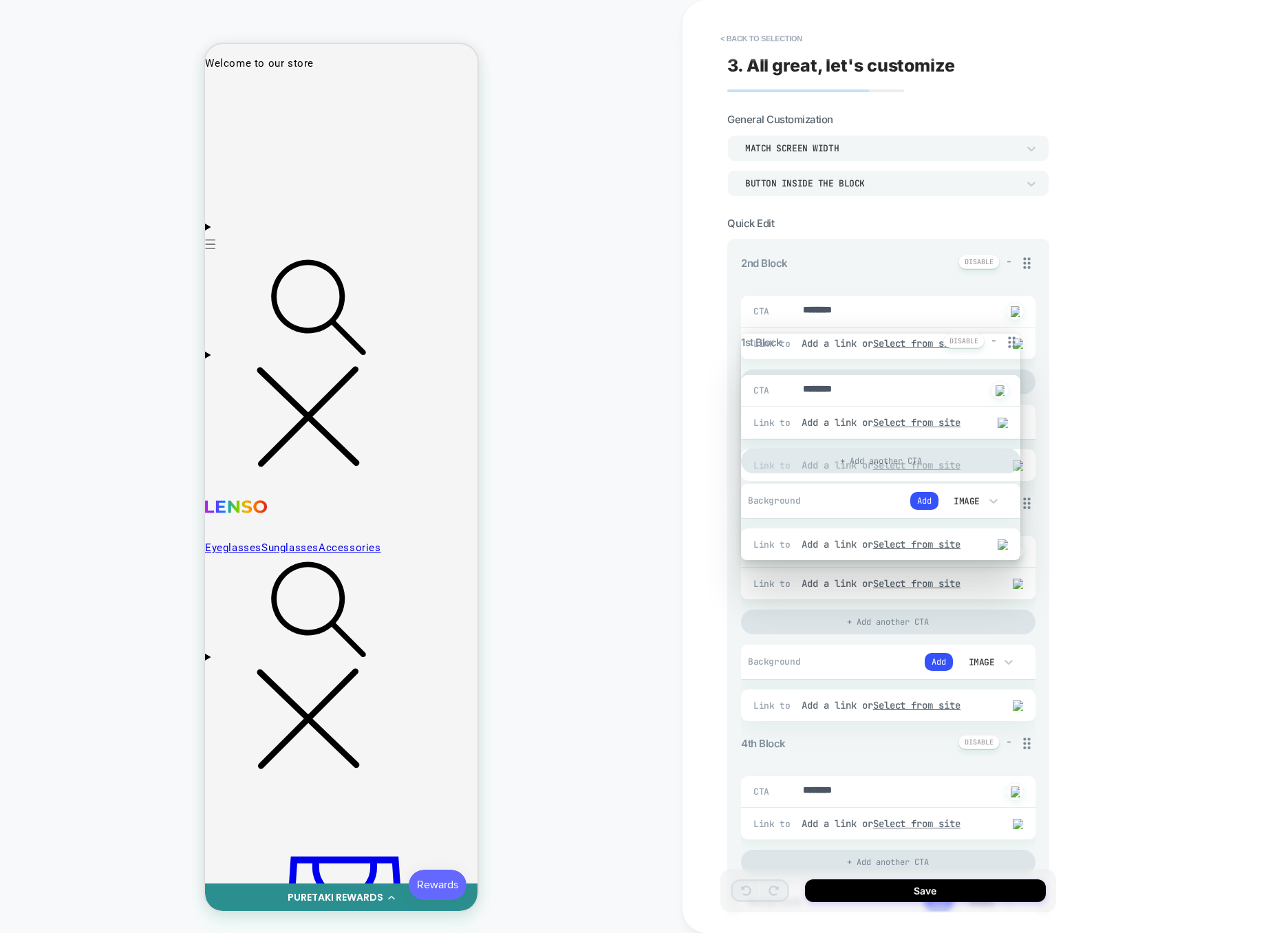
drag, startPoint x: 1024, startPoint y: 260, endPoint x: 1025, endPoint y: 335, distance: 75.0
click at [1025, 336] on div "1st Block - CTA ******** Click to change to alternative text Link to Add a link…" at bounding box center [888, 804] width 295 height 1099
drag, startPoint x: 1028, startPoint y: 508, endPoint x: 1022, endPoint y: 585, distance: 77.2
click at [1021, 586] on div "1st Block - CTA ******** Click to change to alternative text Link to Add a link…" at bounding box center [888, 804] width 295 height 1099
type textarea "*"
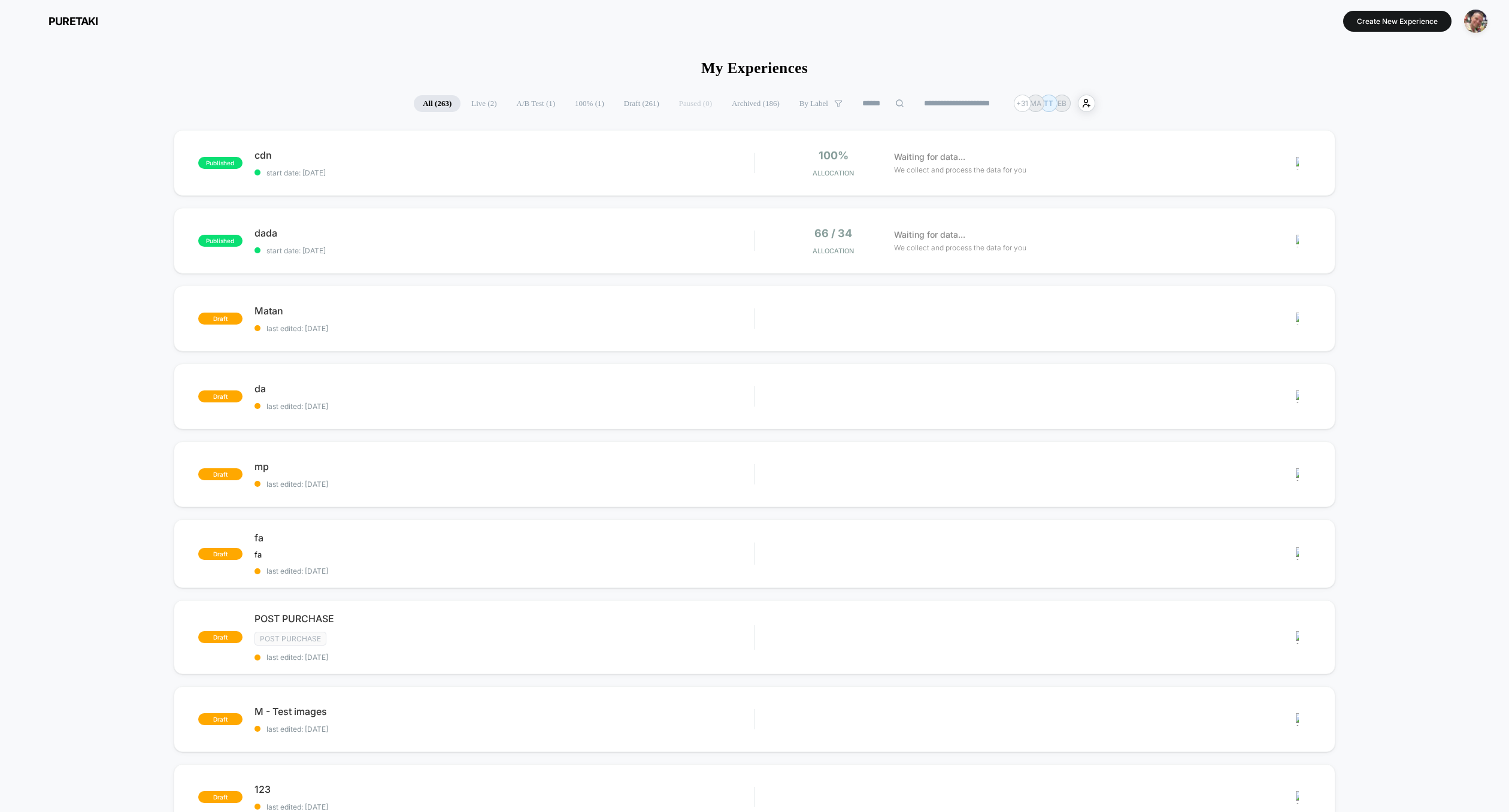
click at [769, 29] on section at bounding box center [754, 21] width 485 height 30
